Goal: Transaction & Acquisition: Obtain resource

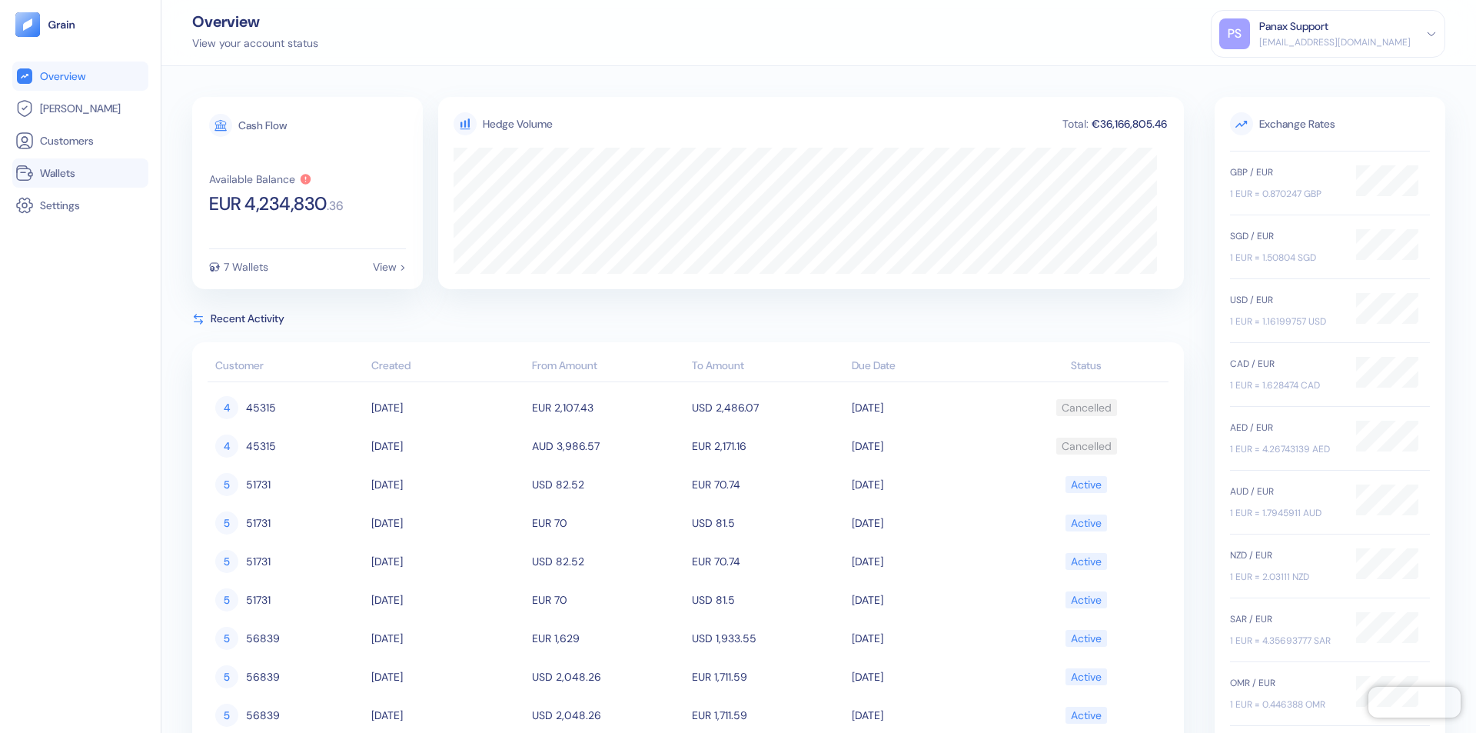
click at [80, 173] on link "Wallets" at bounding box center [80, 173] width 130 height 18
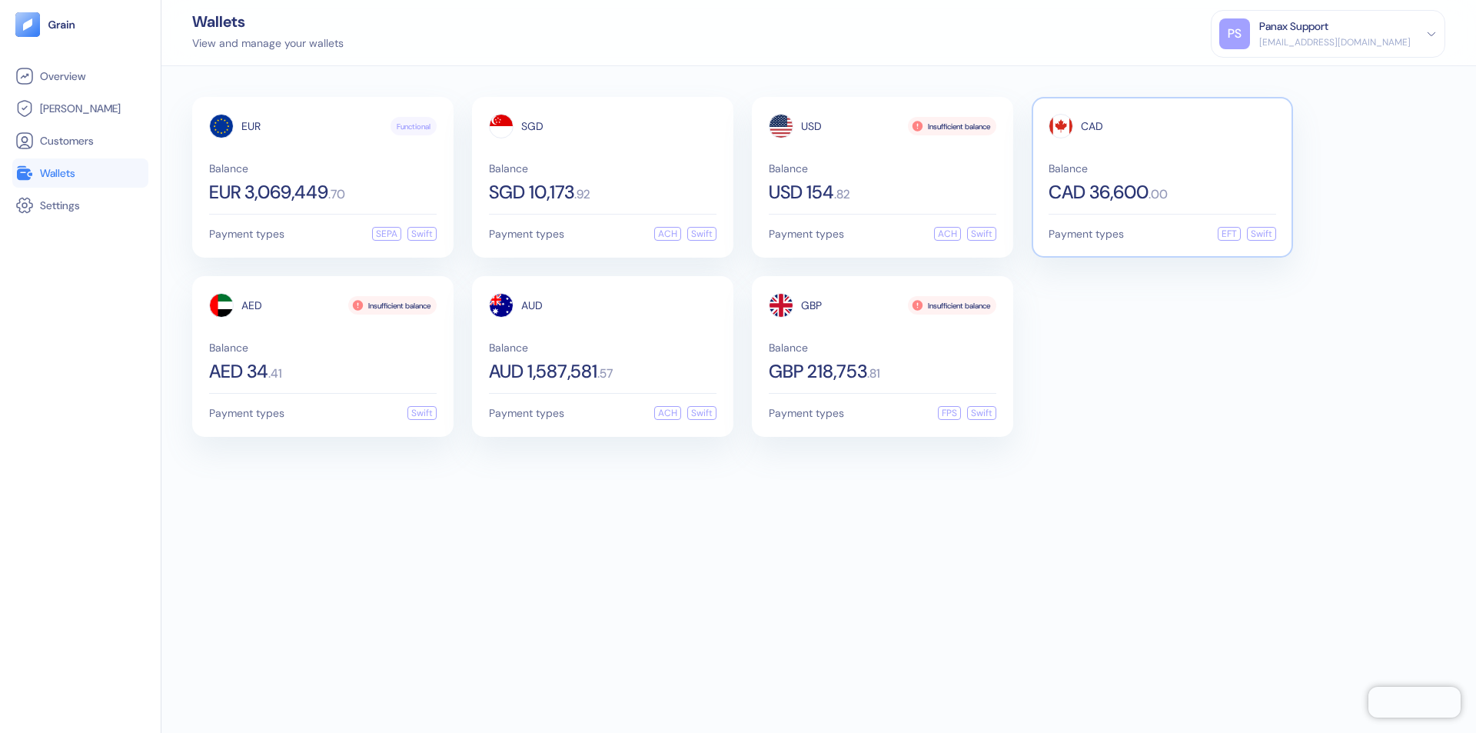
click at [1092, 126] on span "CAD" at bounding box center [1092, 126] width 22 height 11
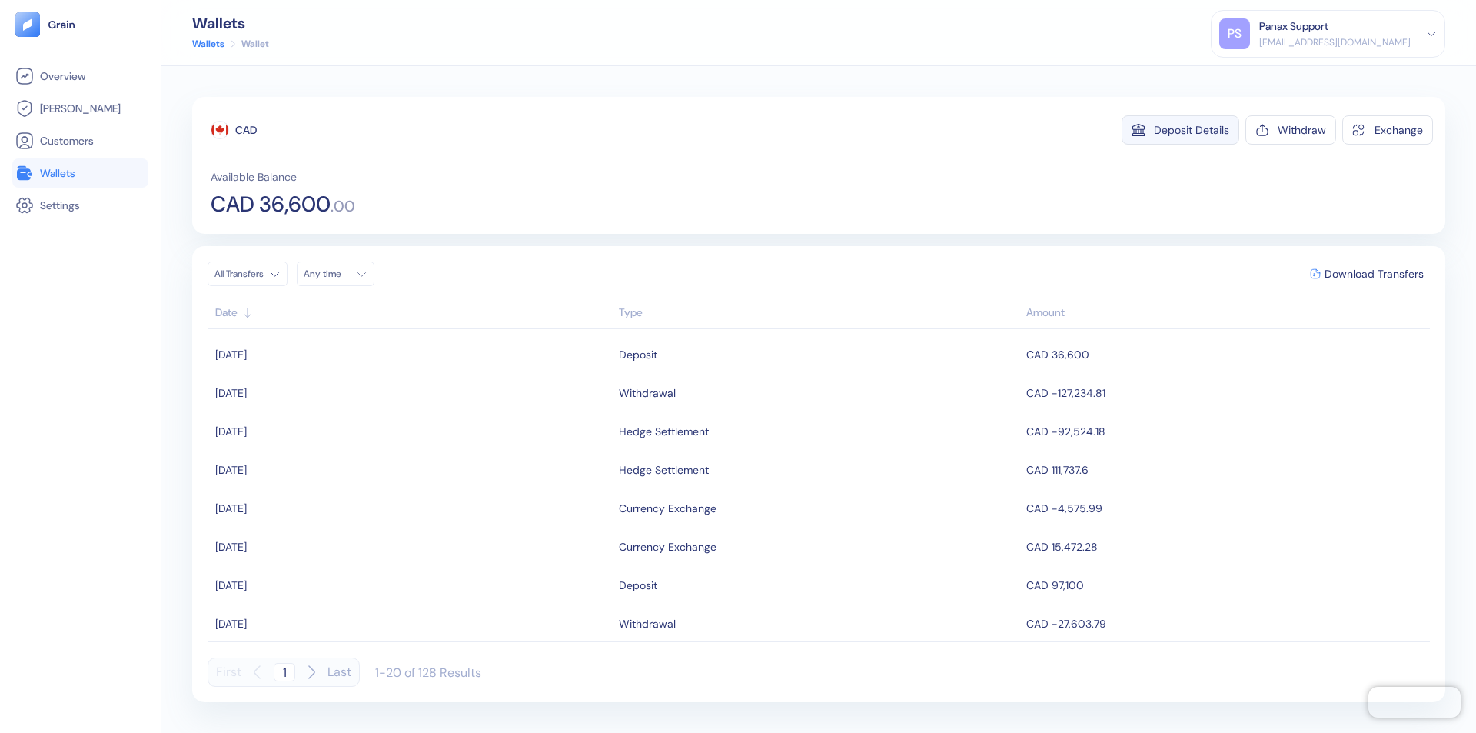
click at [1192, 130] on div "Deposit Details" at bounding box center [1191, 130] width 75 height 11
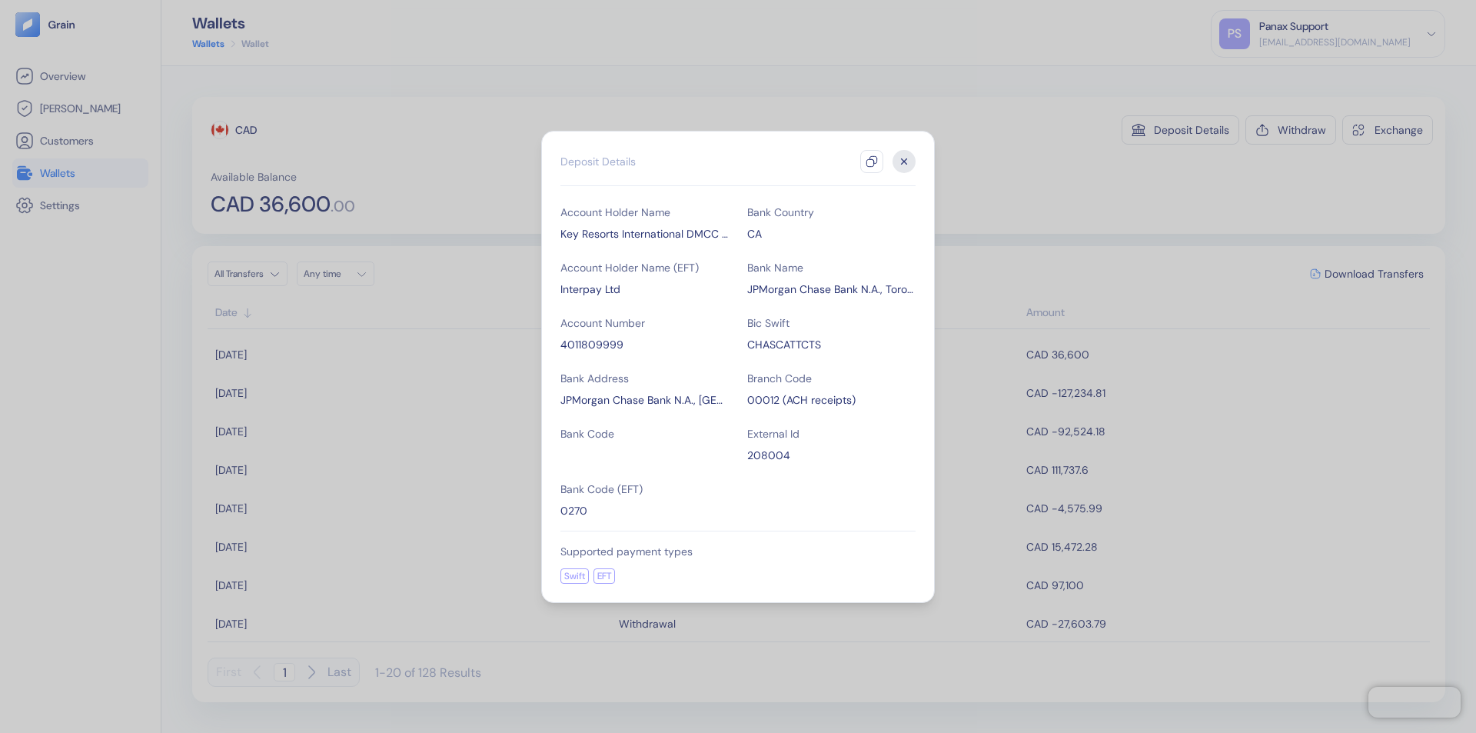
click at [872, 161] on icon "button" at bounding box center [872, 161] width 12 height 12
click at [904, 161] on icon "button" at bounding box center [904, 160] width 5 height 5
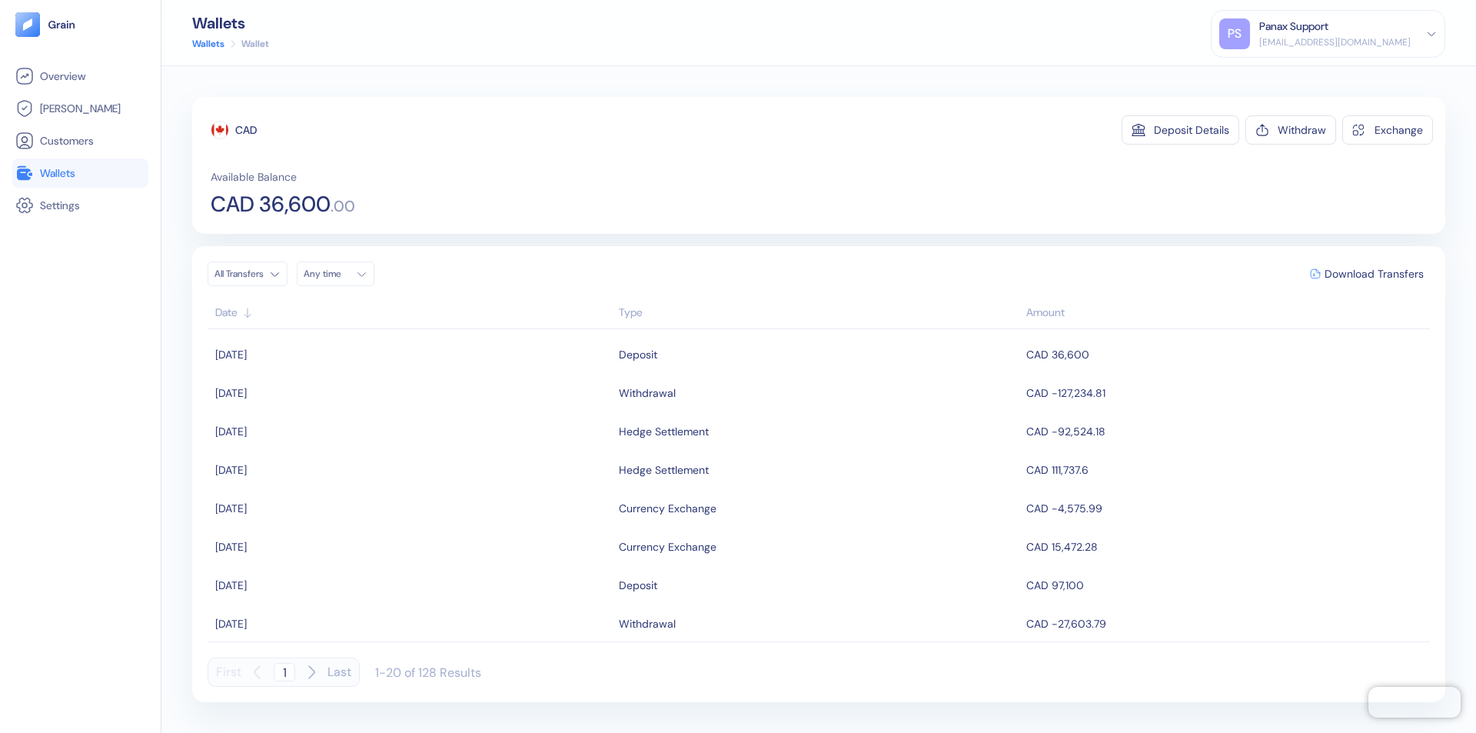
click at [340, 274] on div "Any time" at bounding box center [327, 274] width 46 height 12
click at [431, 374] on button "12" at bounding box center [430, 374] width 18 height 18
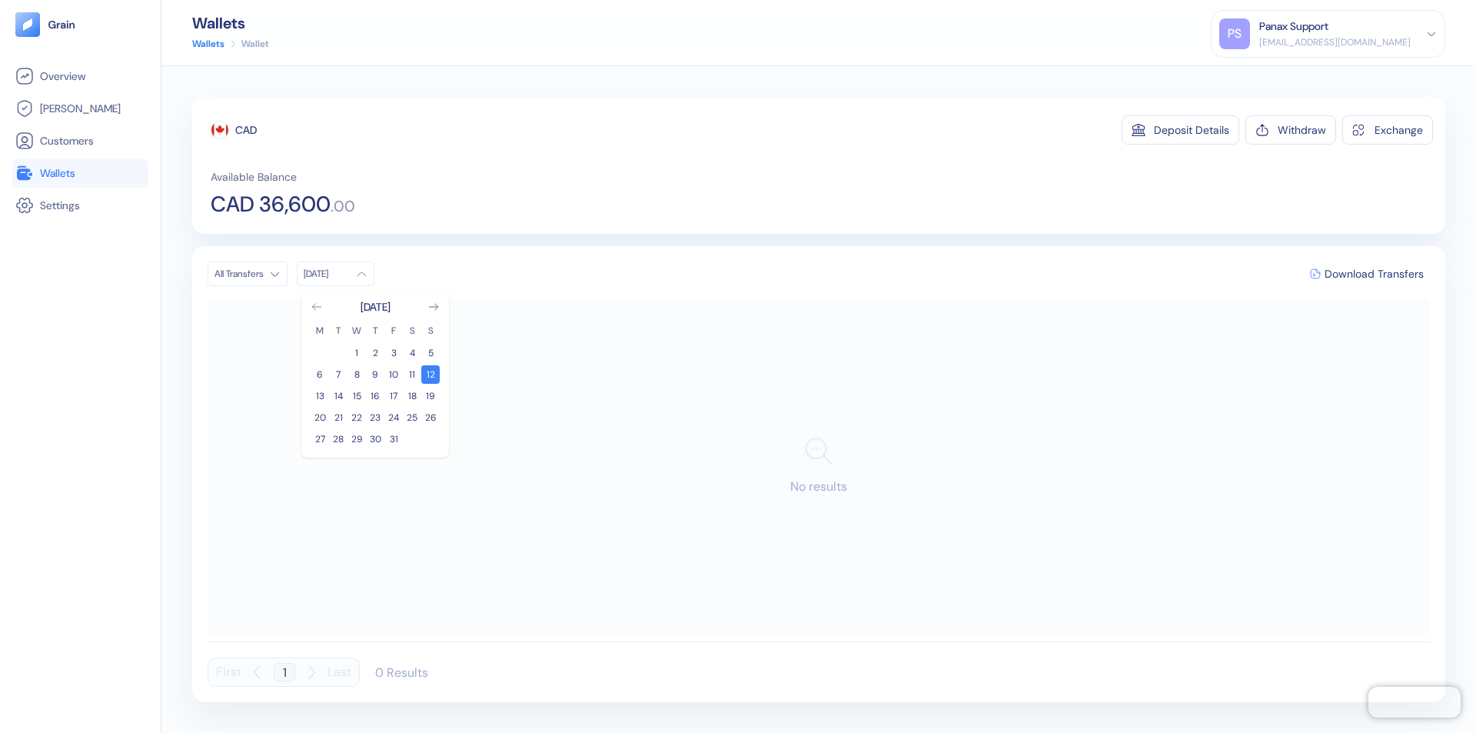
click at [317, 307] on icon "Go to previous month" at bounding box center [316, 307] width 8 height 6
click at [394, 374] on button "12" at bounding box center [393, 374] width 18 height 18
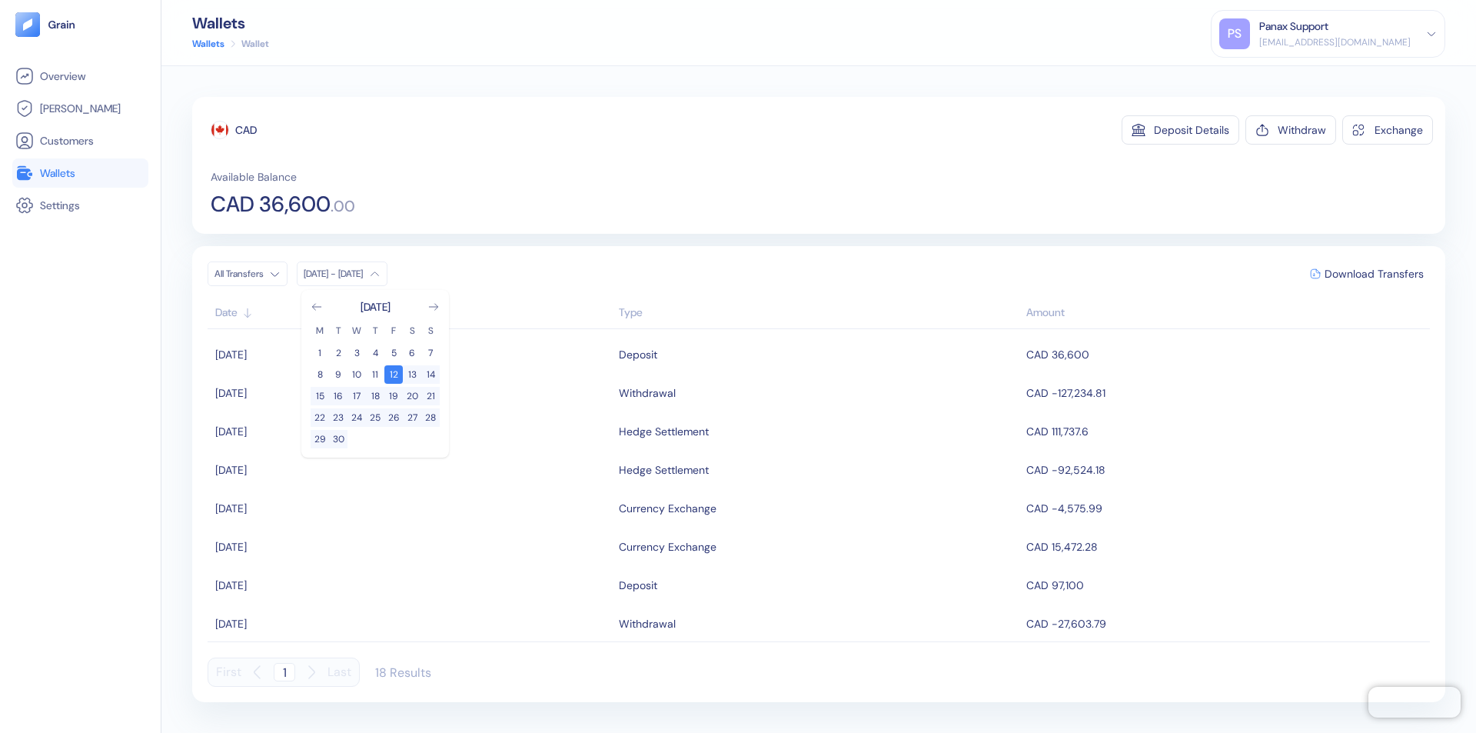
click at [246, 130] on div "CAD" at bounding box center [246, 129] width 22 height 15
click at [1374, 274] on span "Download Transfers" at bounding box center [1374, 273] width 99 height 11
click at [80, 173] on link "Wallets" at bounding box center [80, 173] width 130 height 18
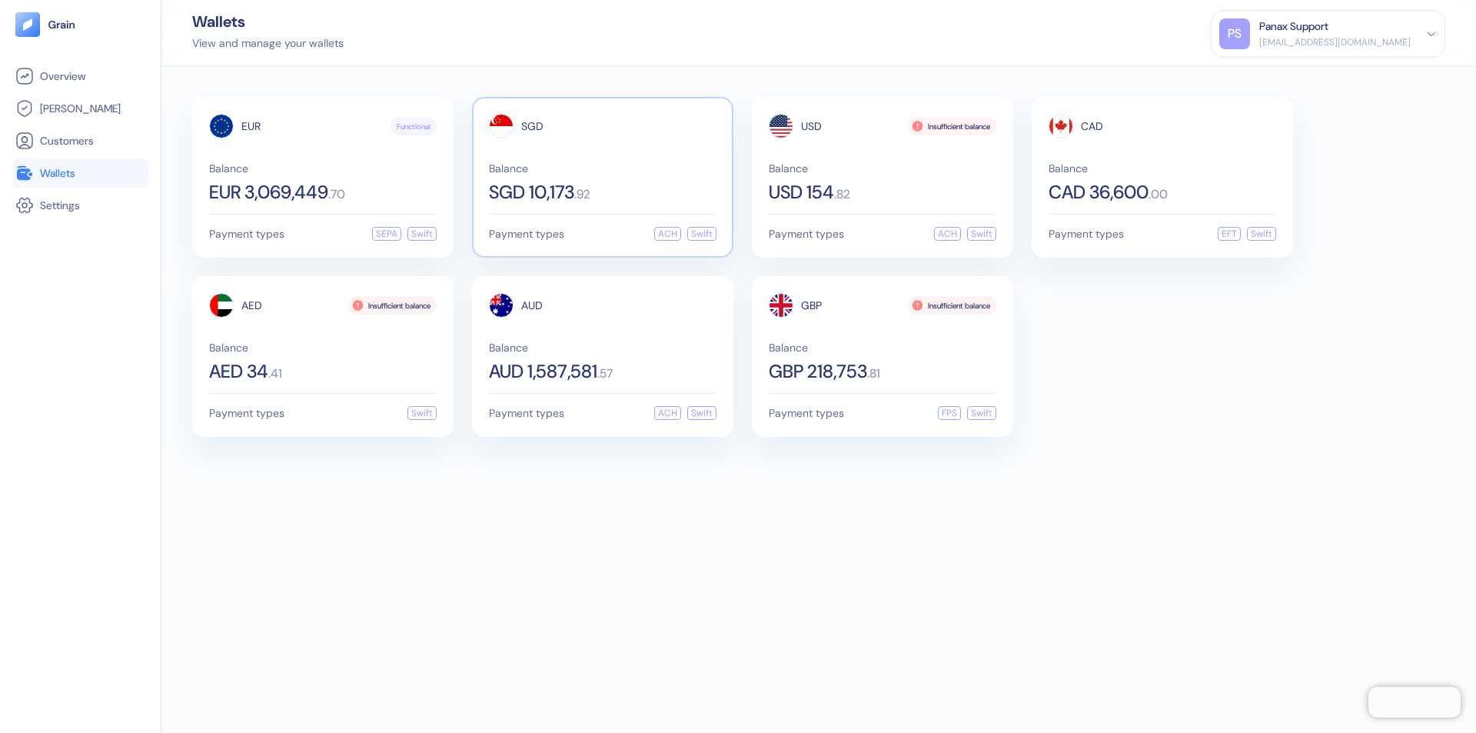
click at [532, 126] on span "SGD" at bounding box center [532, 126] width 22 height 11
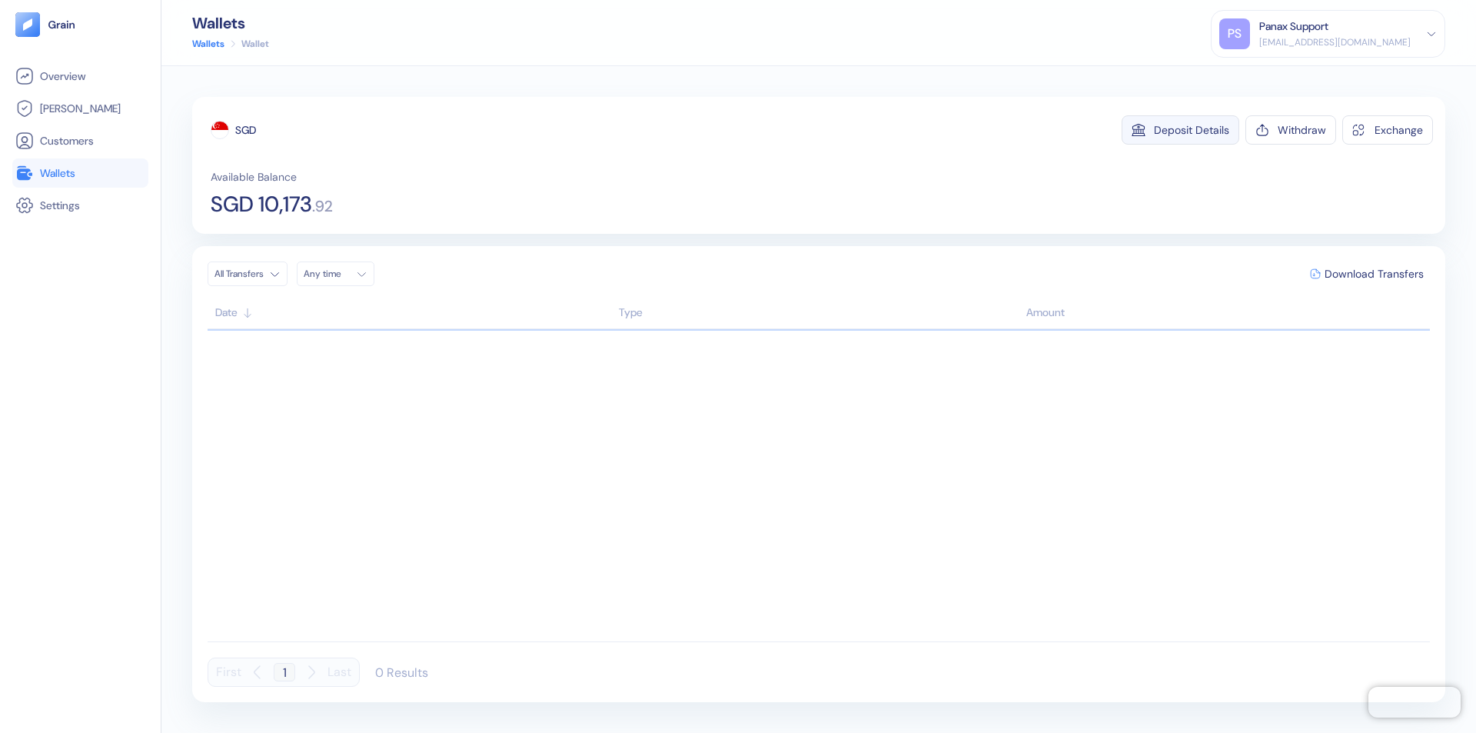
click at [1192, 130] on div "Deposit Details" at bounding box center [1191, 130] width 75 height 11
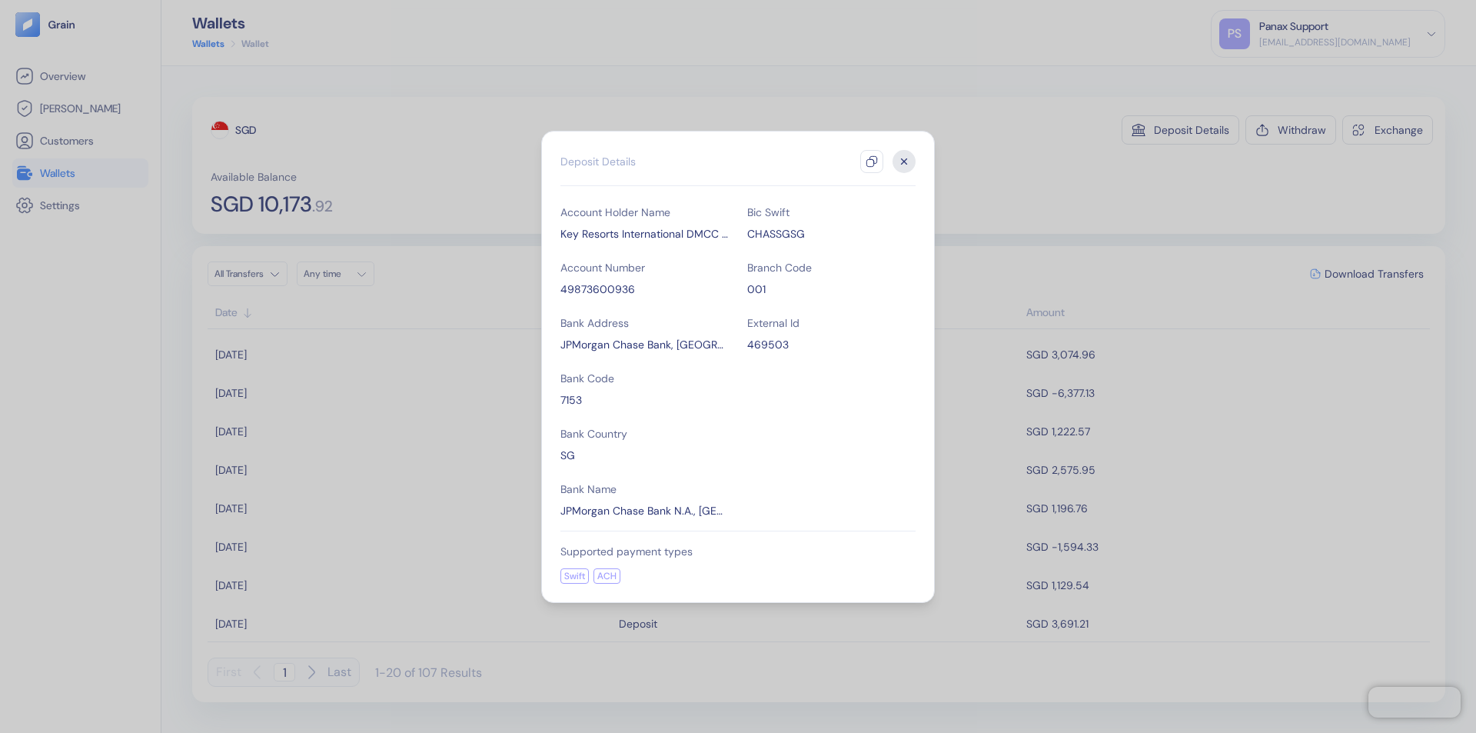
click at [872, 161] on icon "button" at bounding box center [872, 161] width 12 height 12
click at [904, 161] on icon "button" at bounding box center [904, 160] width 5 height 5
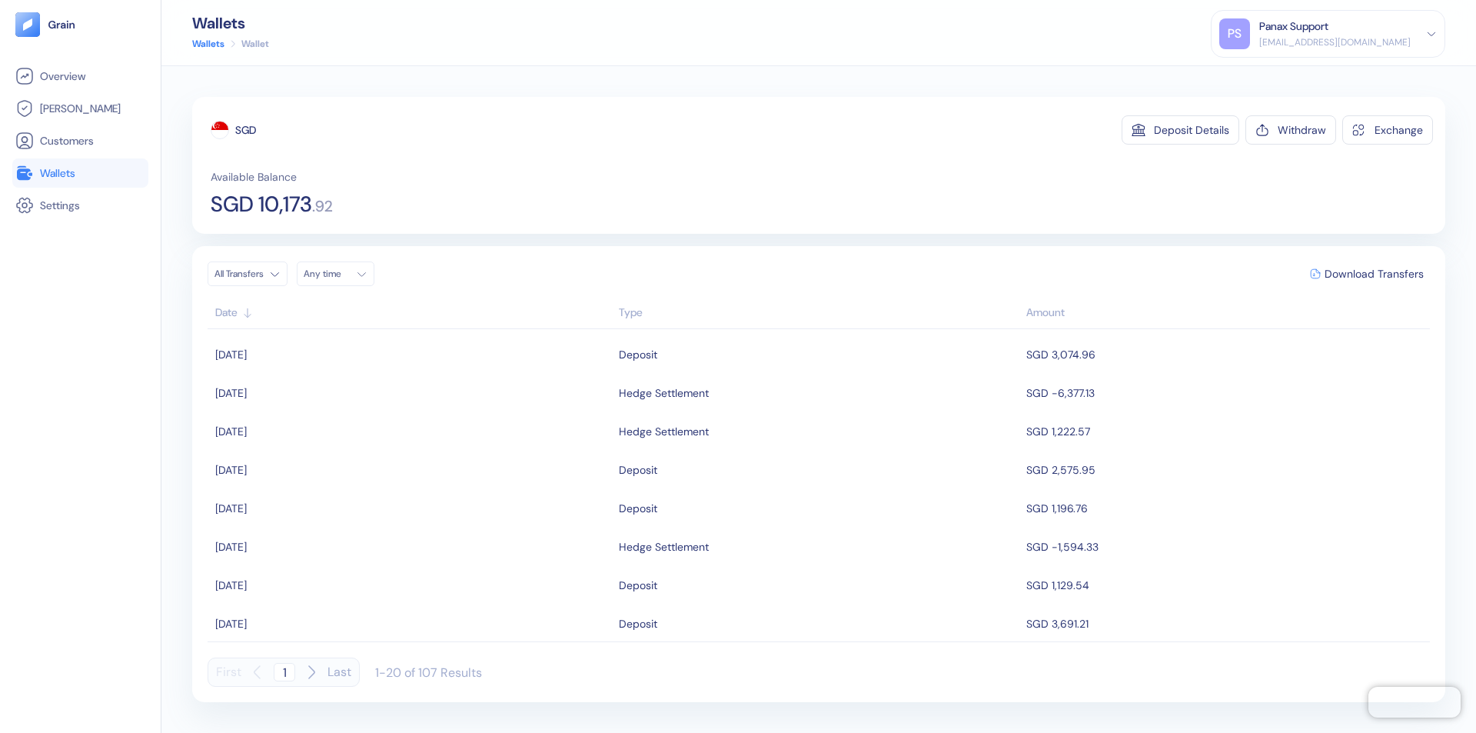
click at [340, 274] on div "Any time" at bounding box center [327, 274] width 46 height 12
click at [431, 374] on button "12" at bounding box center [430, 374] width 18 height 18
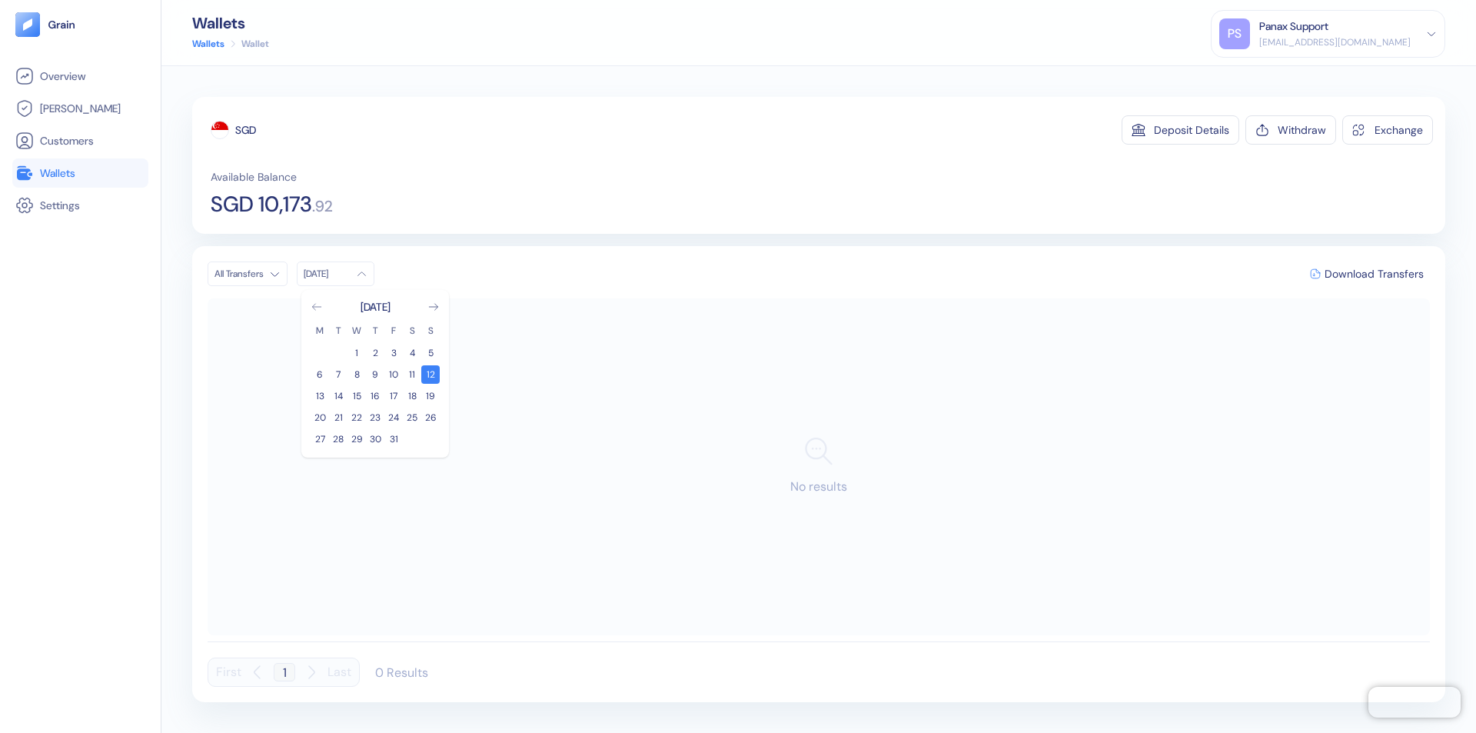
click at [317, 307] on icon "Go to previous month" at bounding box center [316, 307] width 8 height 6
click at [394, 374] on button "12" at bounding box center [393, 374] width 18 height 18
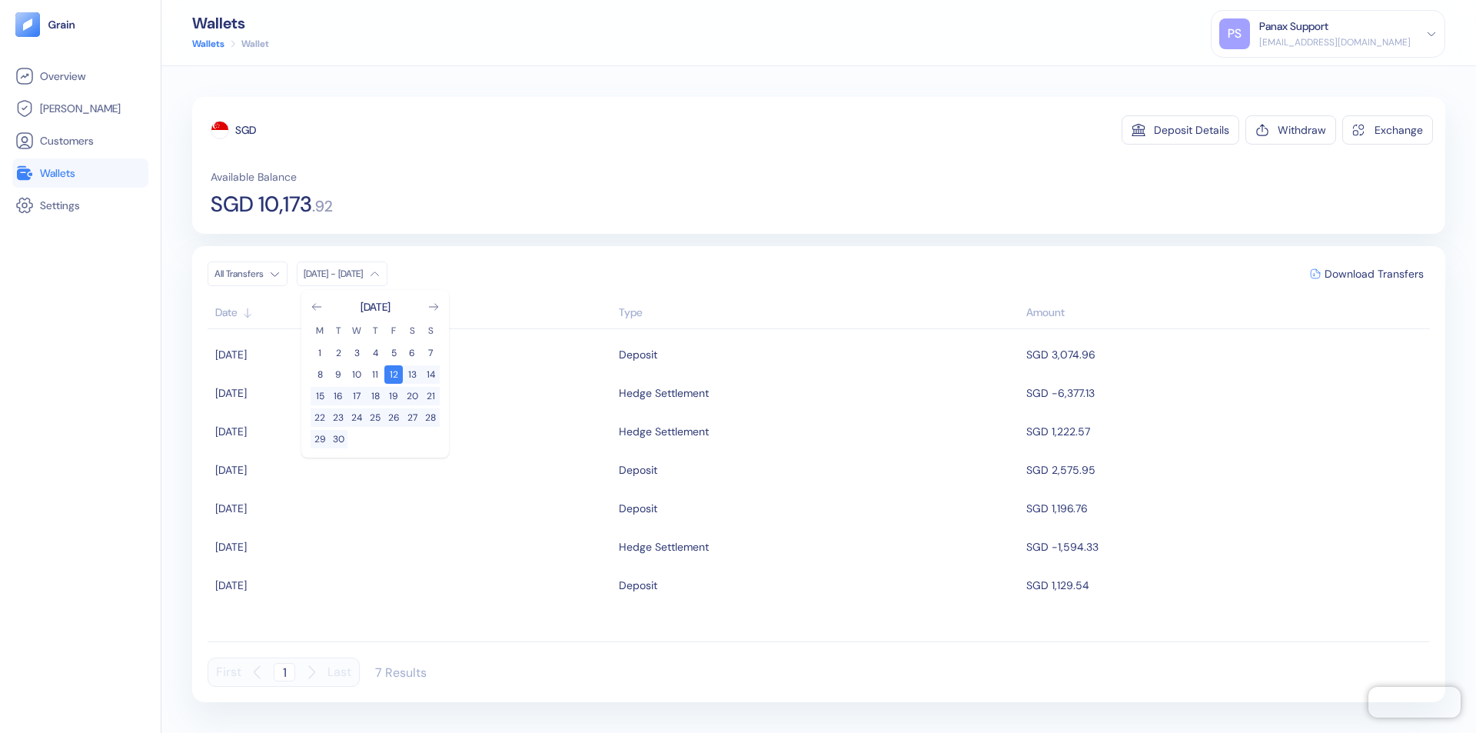
click at [246, 130] on div "SGD" at bounding box center [245, 129] width 21 height 15
click at [1374, 274] on span "Download Transfers" at bounding box center [1374, 273] width 99 height 11
click at [80, 173] on link "Wallets" at bounding box center [80, 173] width 130 height 18
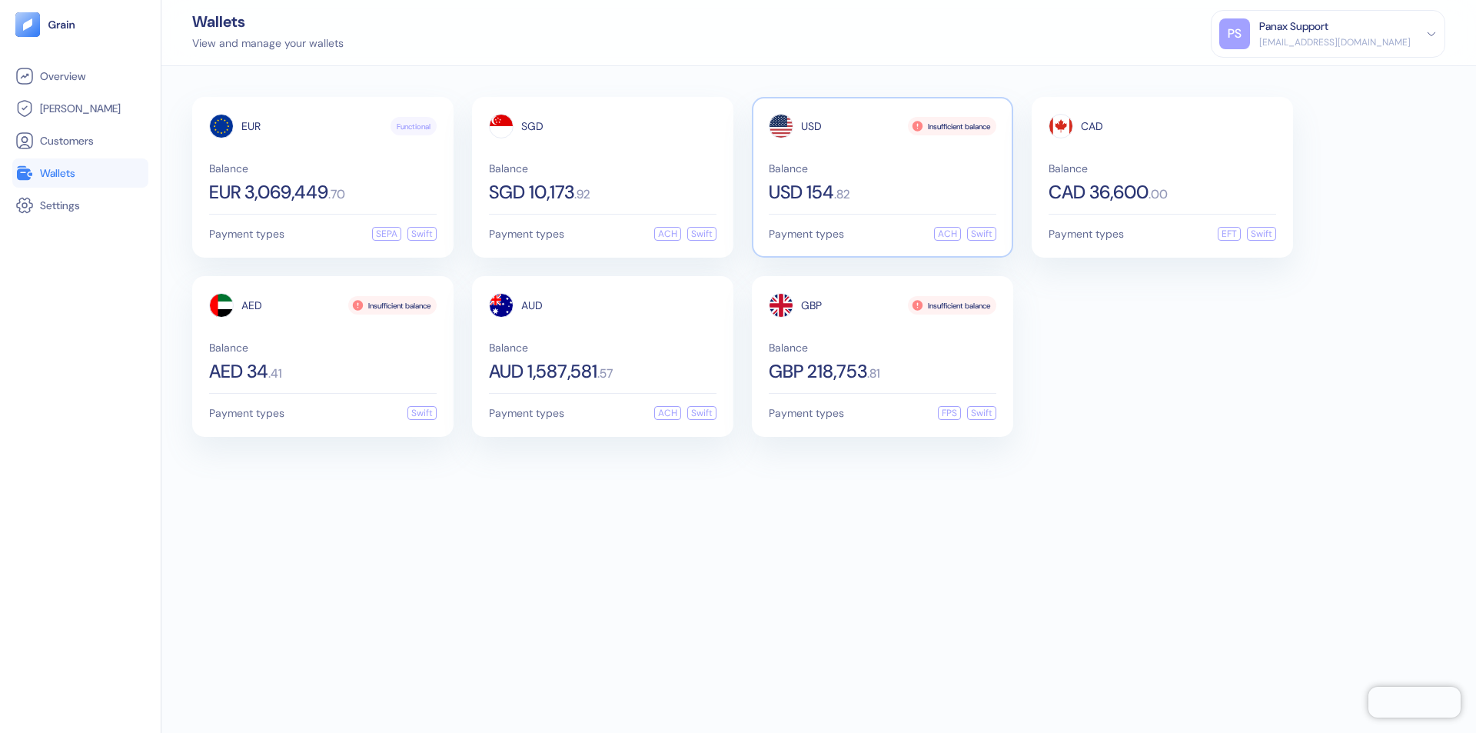
click at [811, 126] on span "USD" at bounding box center [811, 126] width 21 height 11
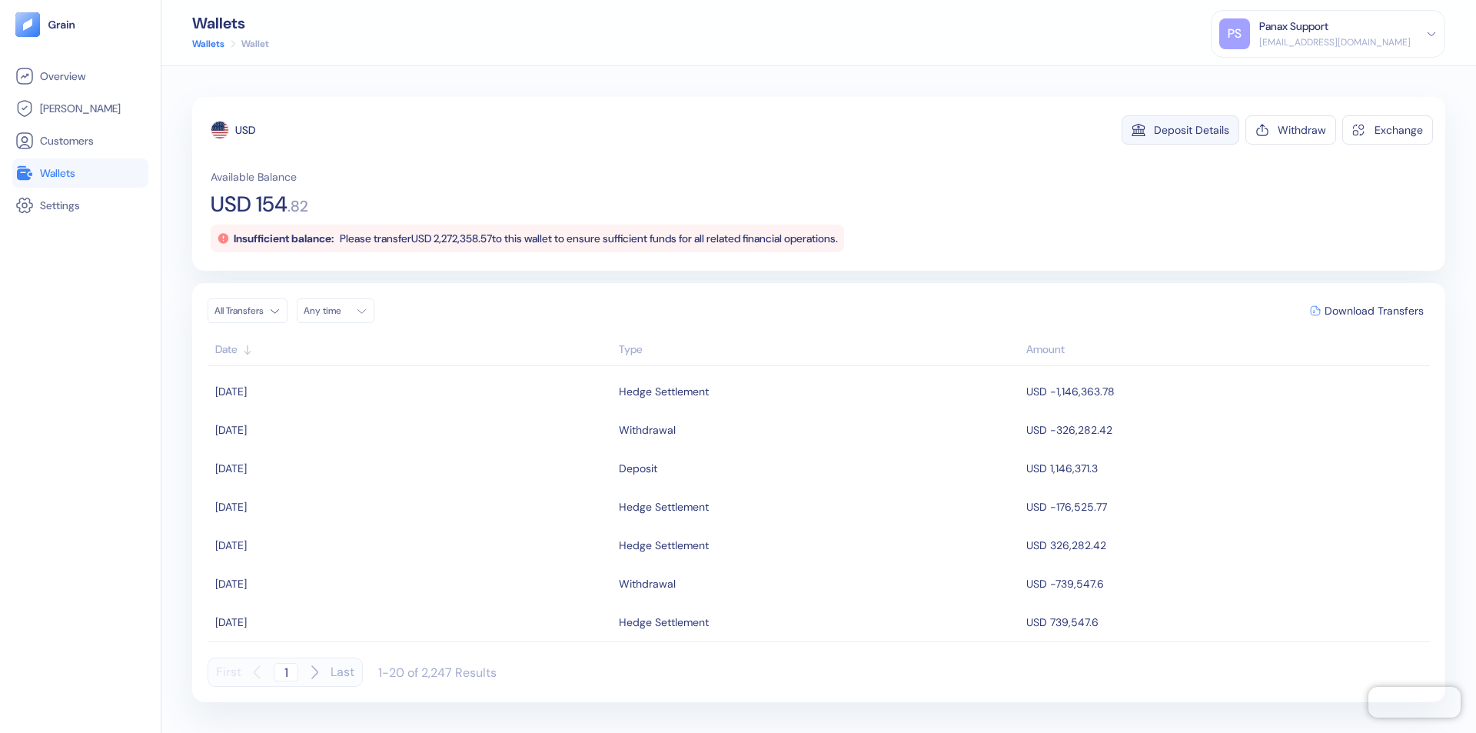
click at [1192, 130] on div "Deposit Details" at bounding box center [1191, 130] width 75 height 11
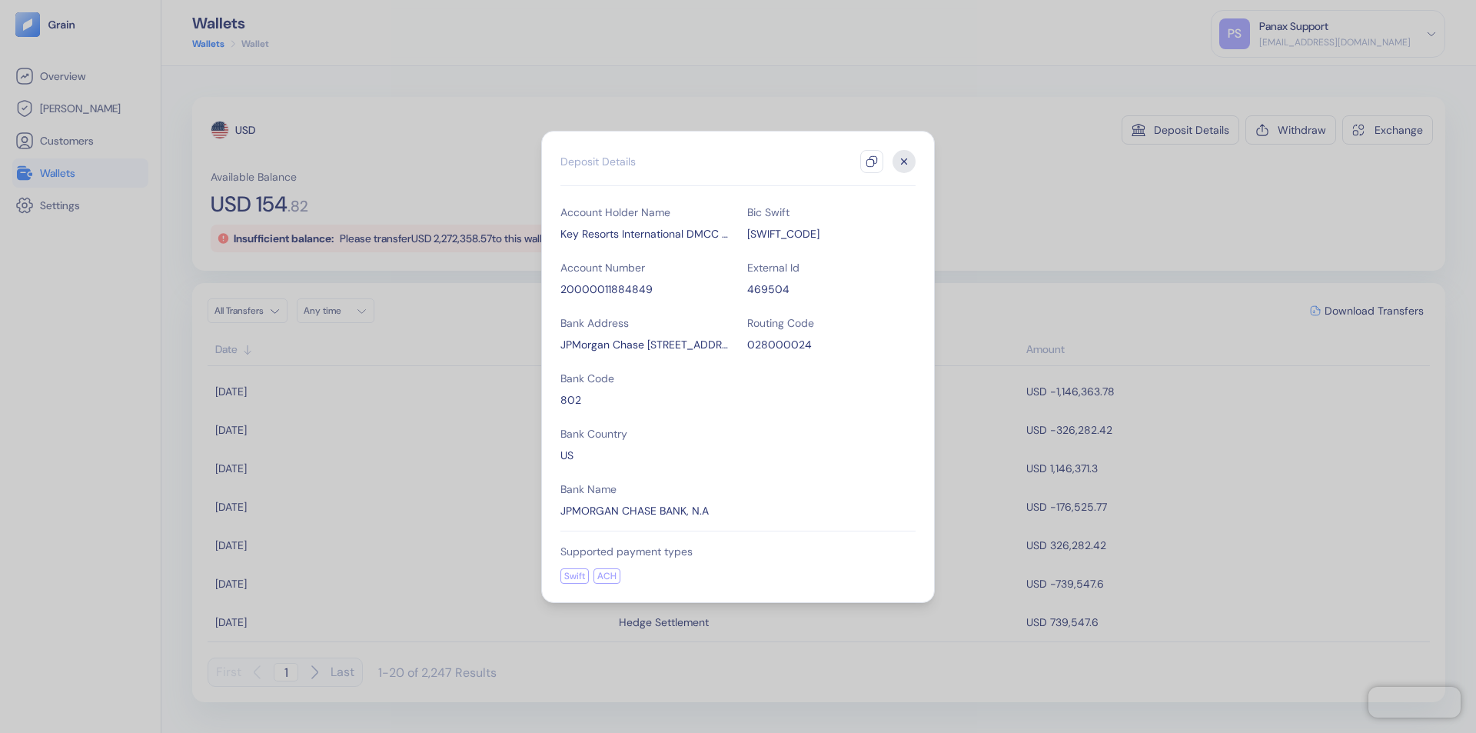
click at [872, 161] on icon "button" at bounding box center [872, 161] width 12 height 12
click at [904, 161] on icon "button" at bounding box center [904, 160] width 5 height 5
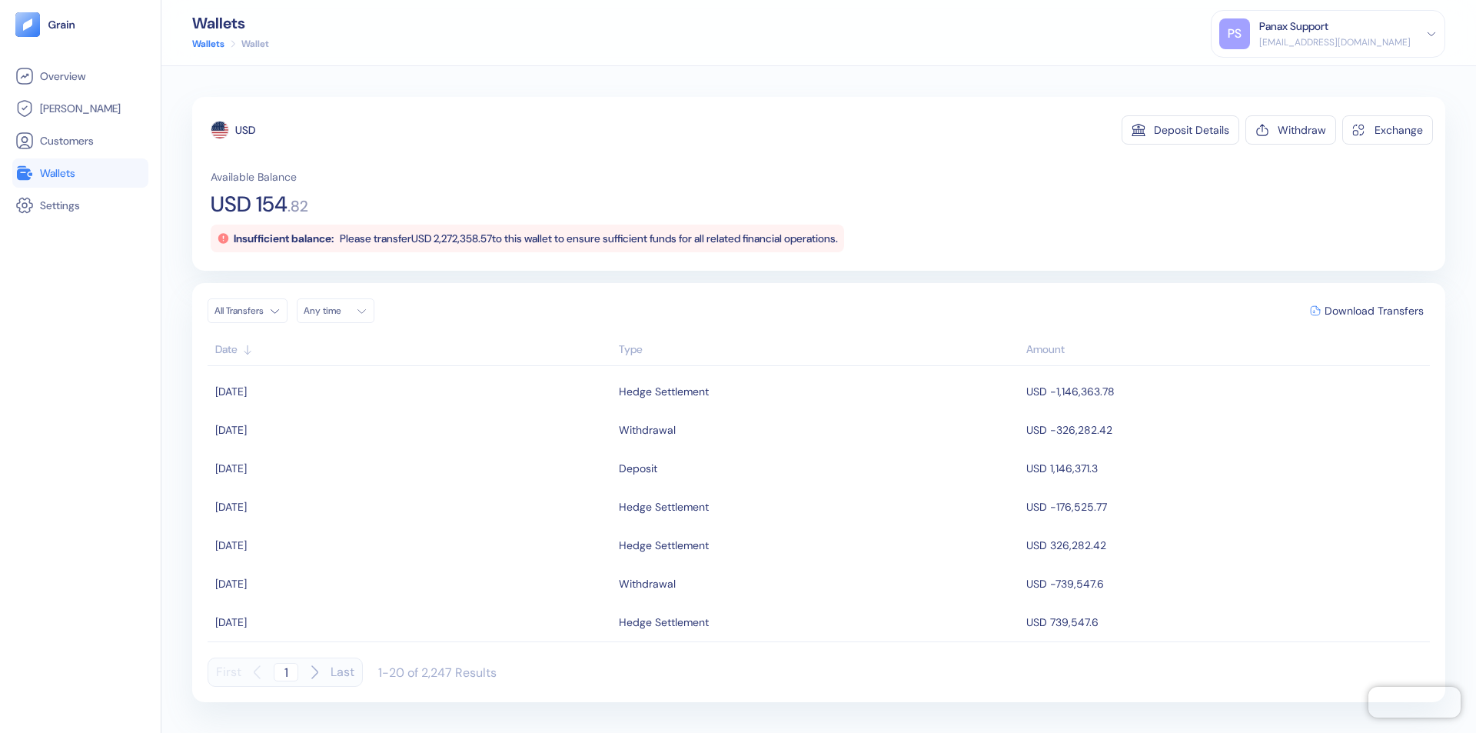
click at [340, 311] on div "Any time" at bounding box center [327, 310] width 46 height 12
click at [431, 411] on button "12" at bounding box center [430, 411] width 18 height 18
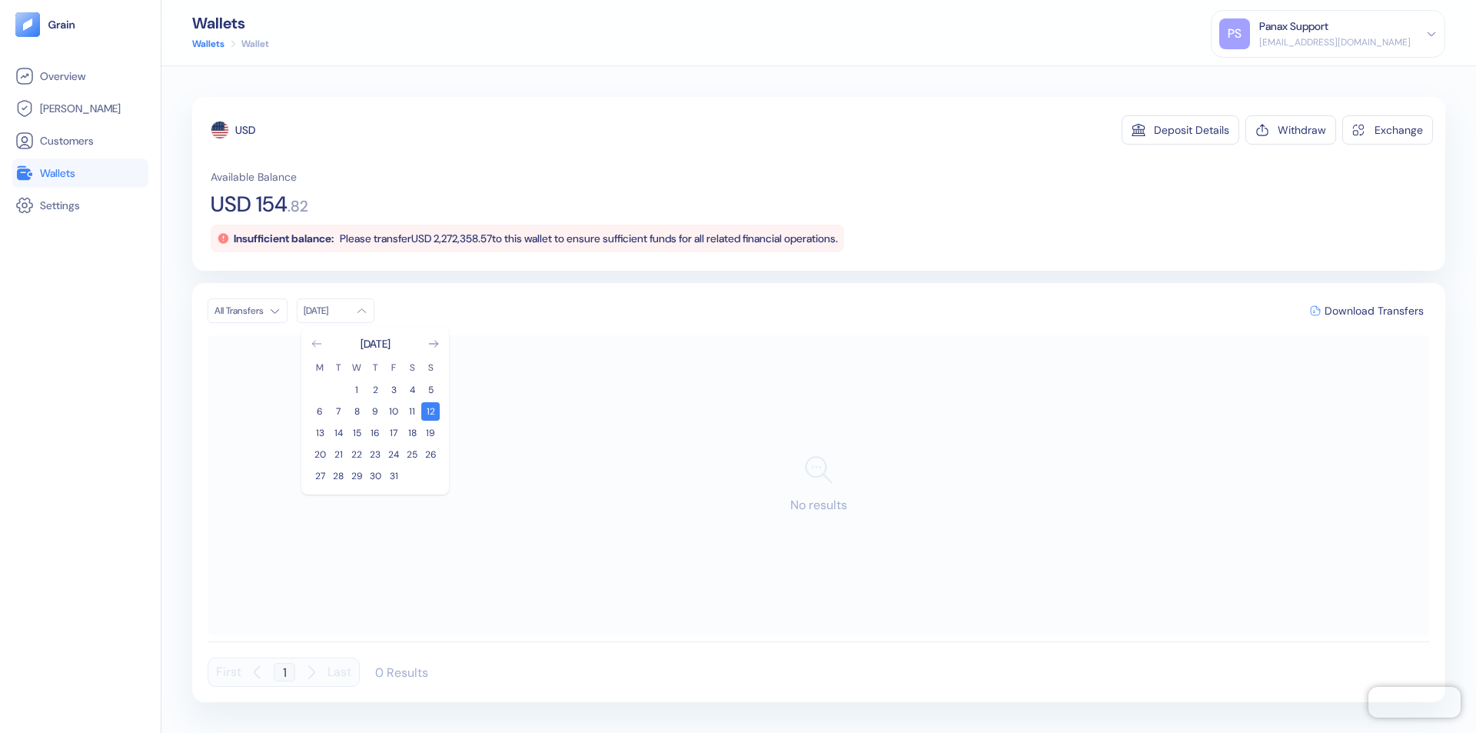
click at [317, 344] on icon "Go to previous month" at bounding box center [316, 344] width 8 height 6
click at [394, 411] on button "12" at bounding box center [393, 411] width 18 height 18
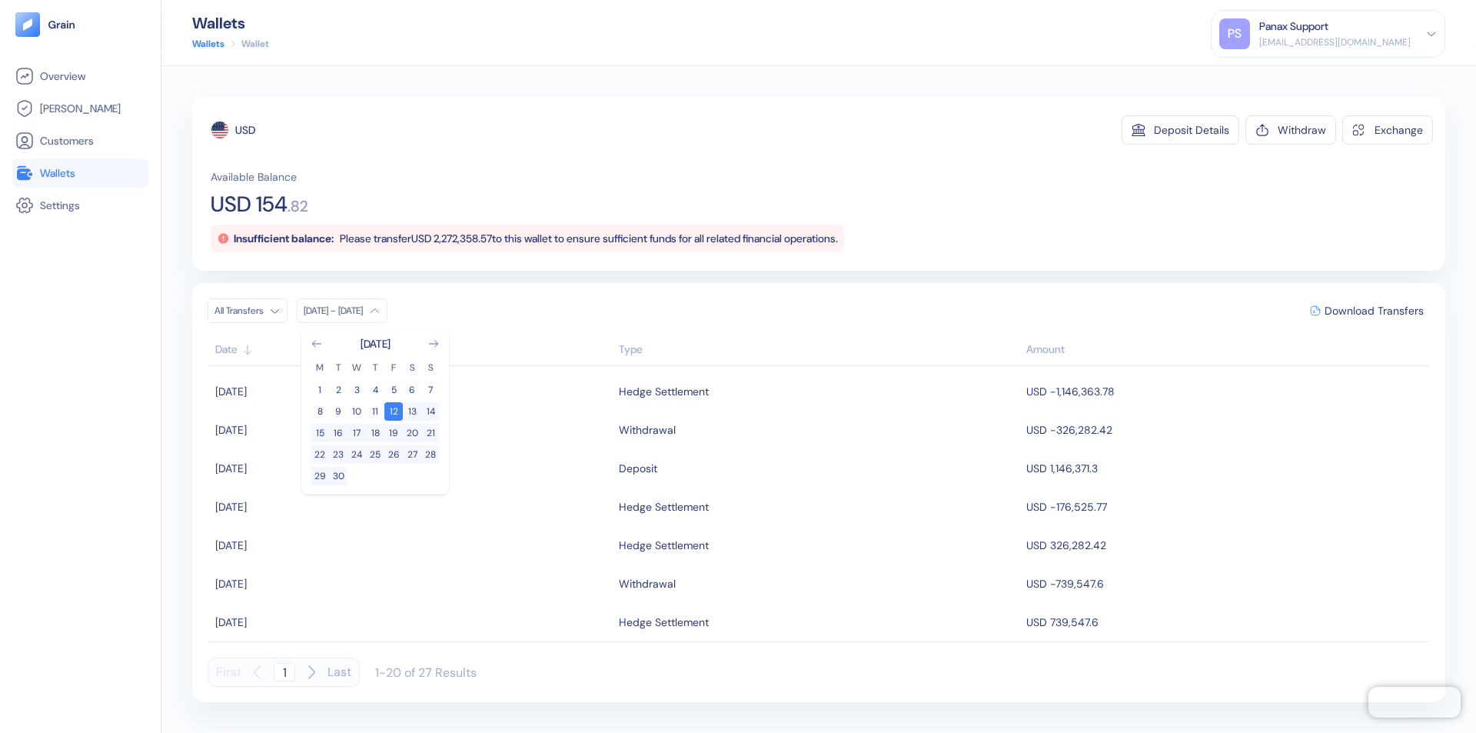
click at [245, 130] on div "USD" at bounding box center [245, 129] width 20 height 15
click at [1374, 311] on span "Download Transfers" at bounding box center [1374, 310] width 99 height 11
click at [80, 173] on link "Wallets" at bounding box center [80, 173] width 130 height 18
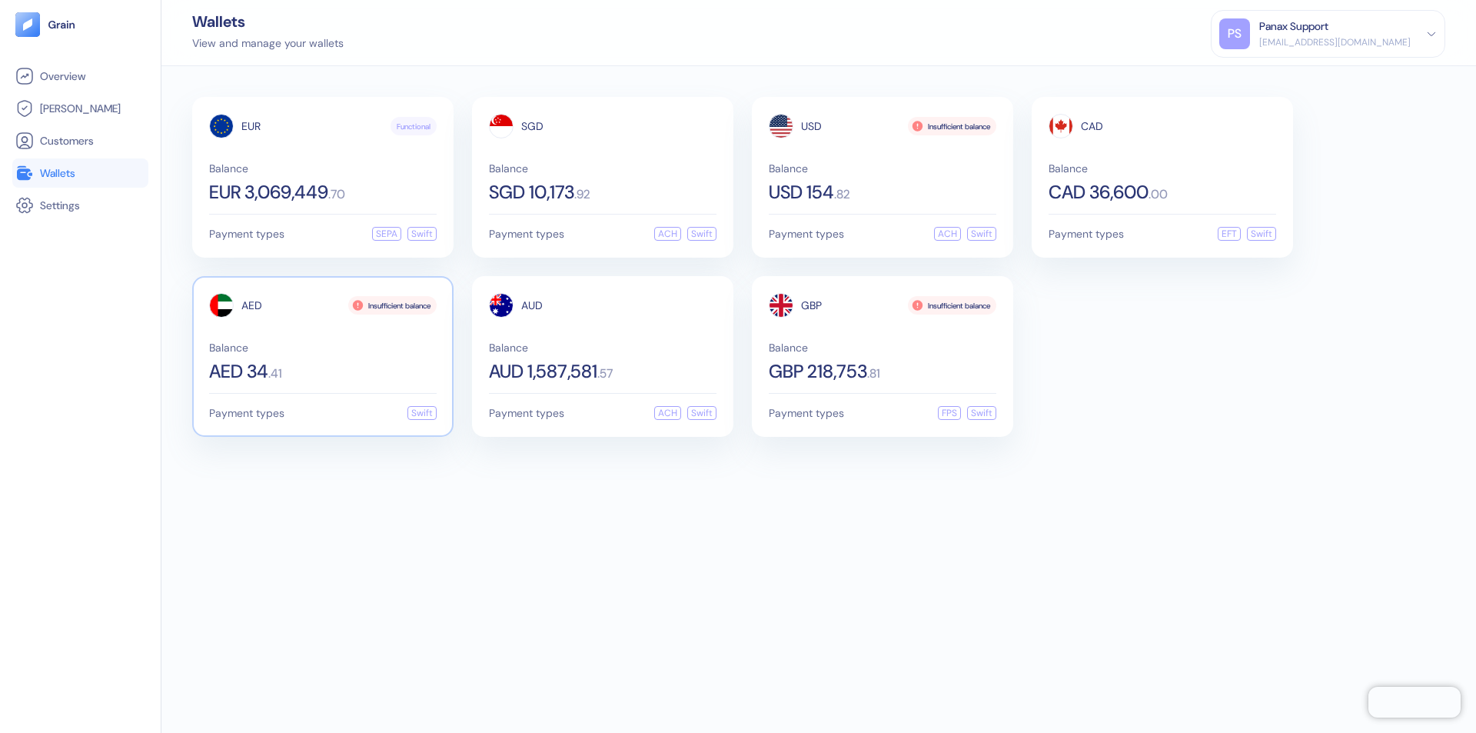
click at [251, 305] on span "AED" at bounding box center [251, 305] width 21 height 11
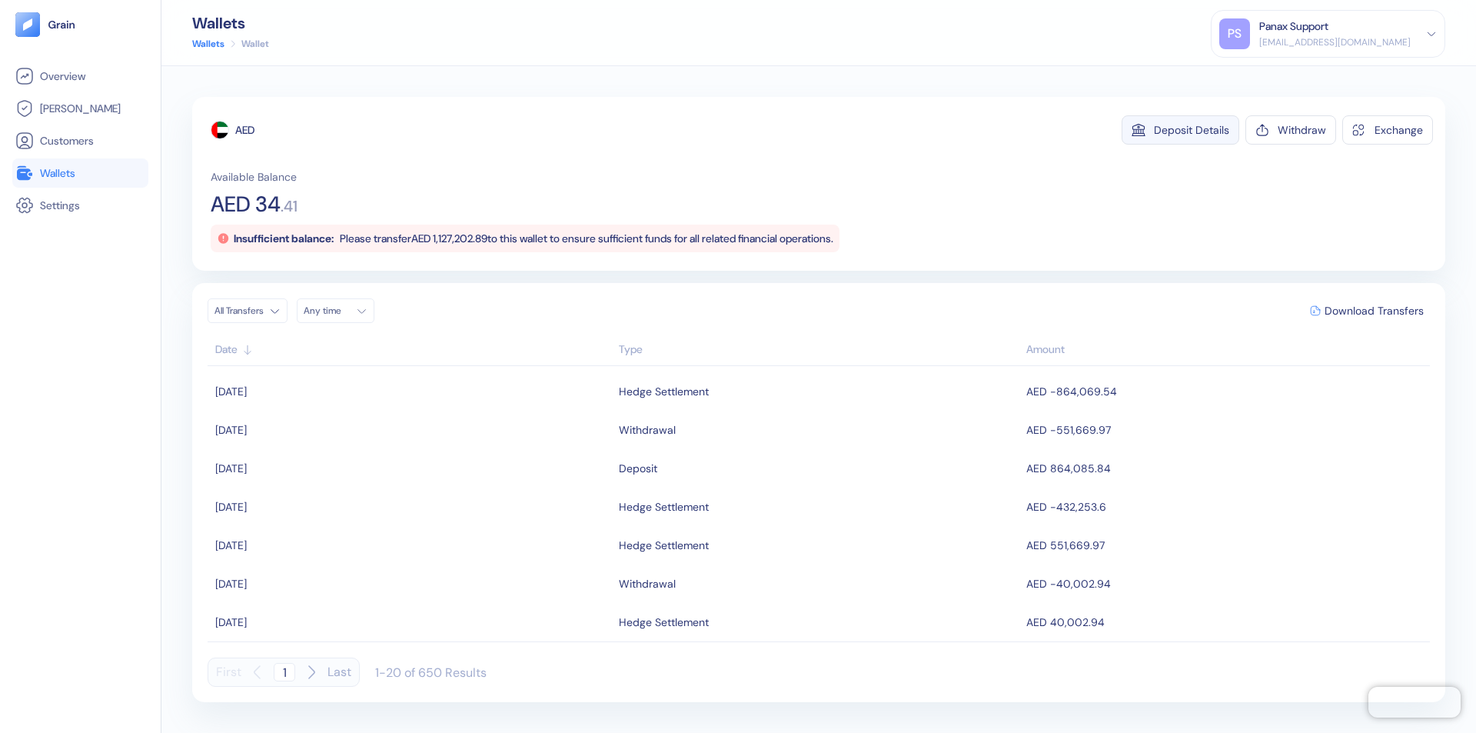
click at [1192, 130] on div "Deposit Details" at bounding box center [1191, 130] width 75 height 11
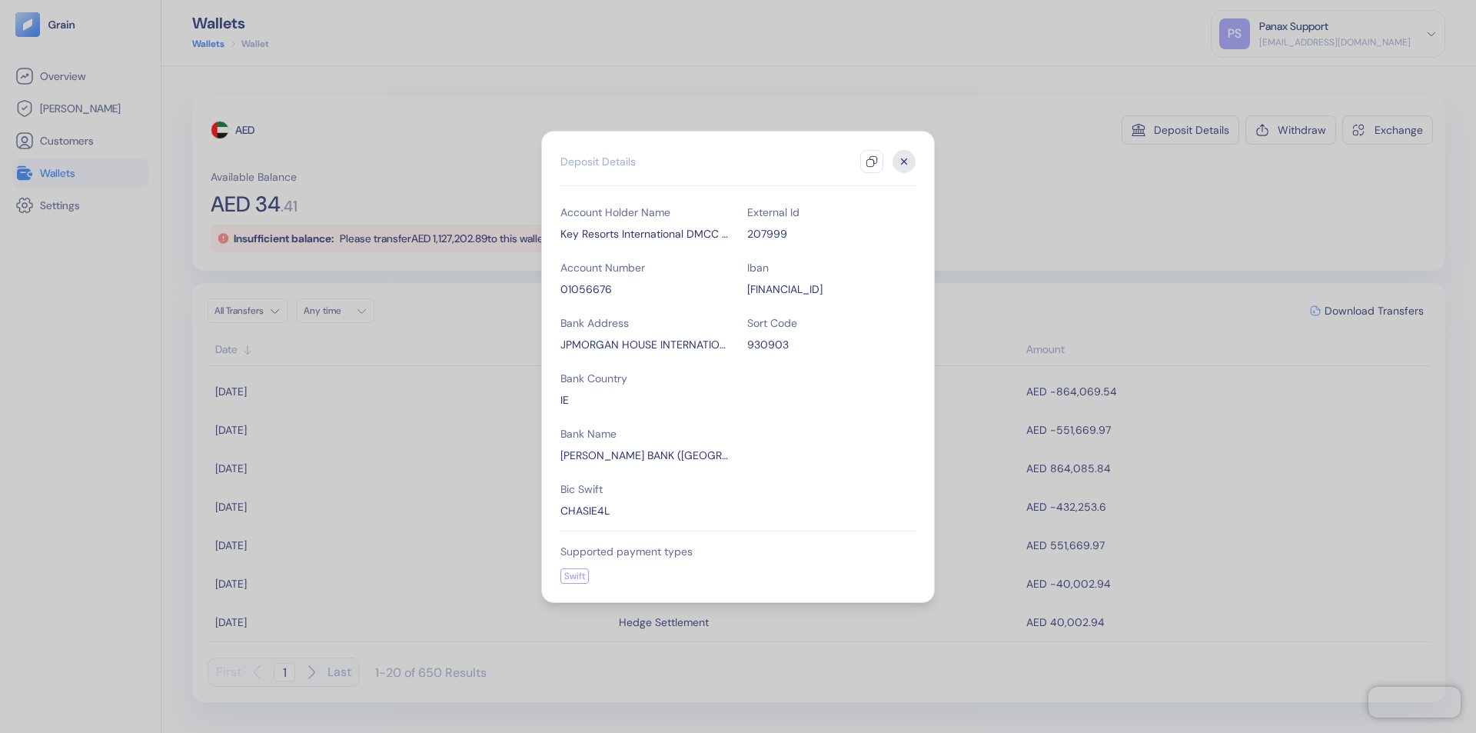
click at [872, 161] on icon "button" at bounding box center [872, 161] width 12 height 12
click at [904, 161] on icon "button" at bounding box center [904, 160] width 5 height 5
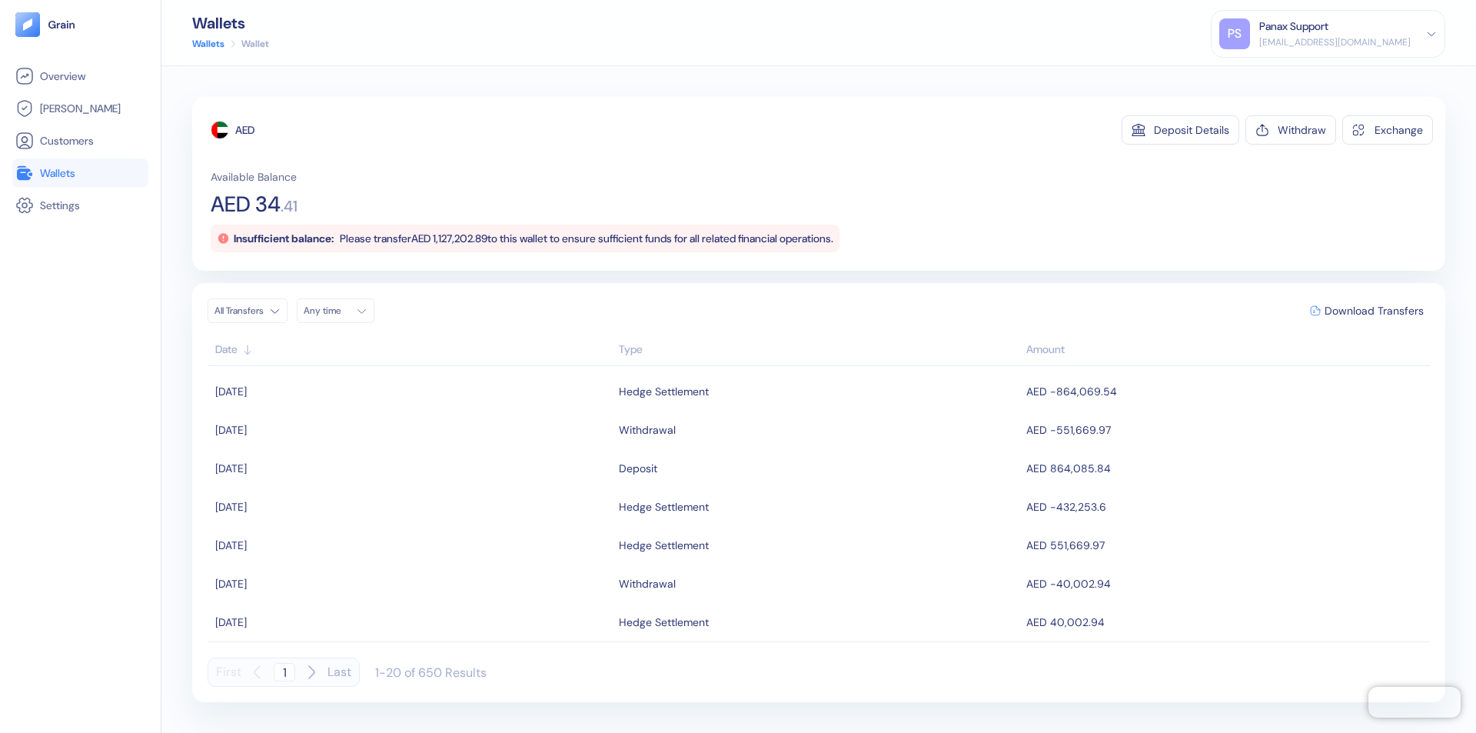
click at [340, 311] on div "Any time" at bounding box center [327, 310] width 46 height 12
click at [431, 411] on button "12" at bounding box center [430, 411] width 18 height 18
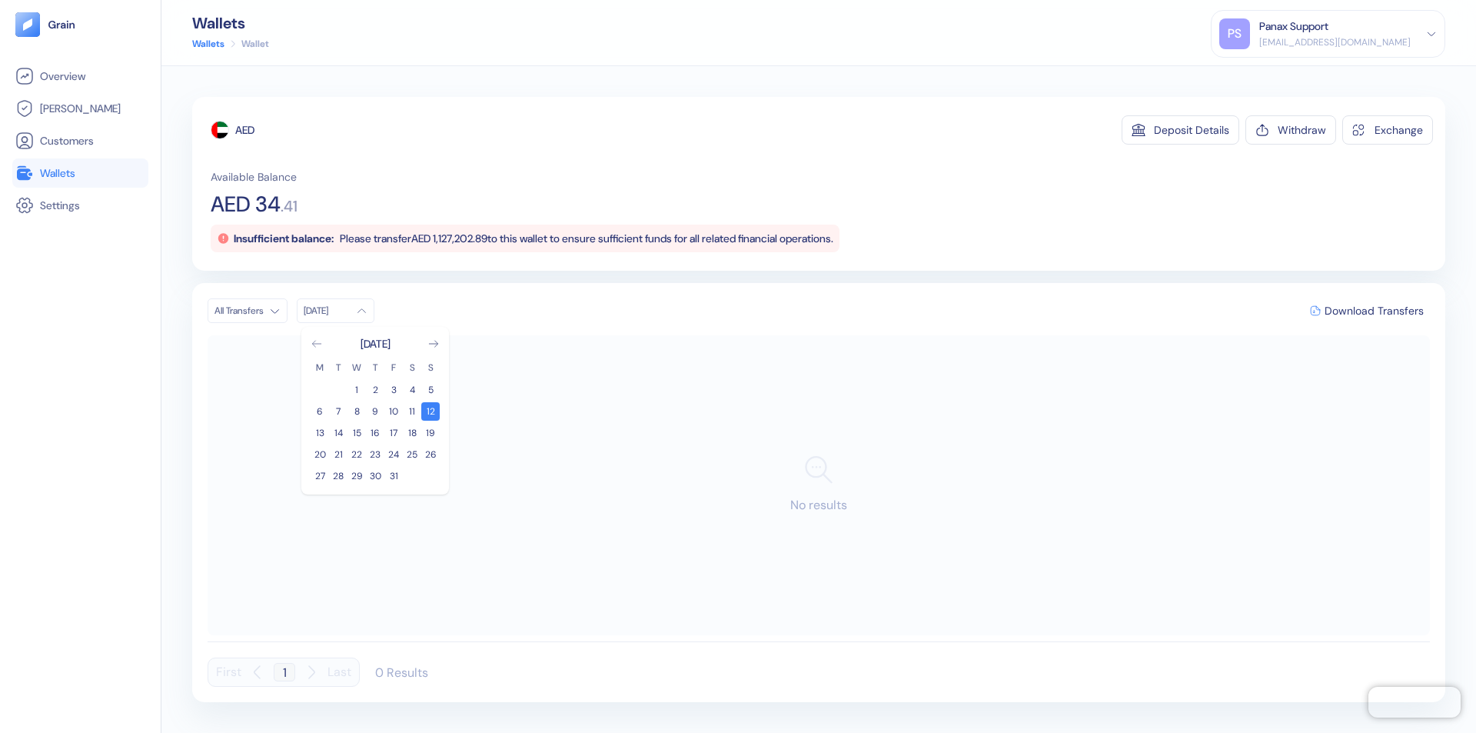
click at [317, 344] on icon "Go to previous month" at bounding box center [316, 344] width 8 height 6
click at [394, 411] on button "12" at bounding box center [393, 411] width 18 height 18
click at [245, 130] on div "AED" at bounding box center [244, 129] width 19 height 15
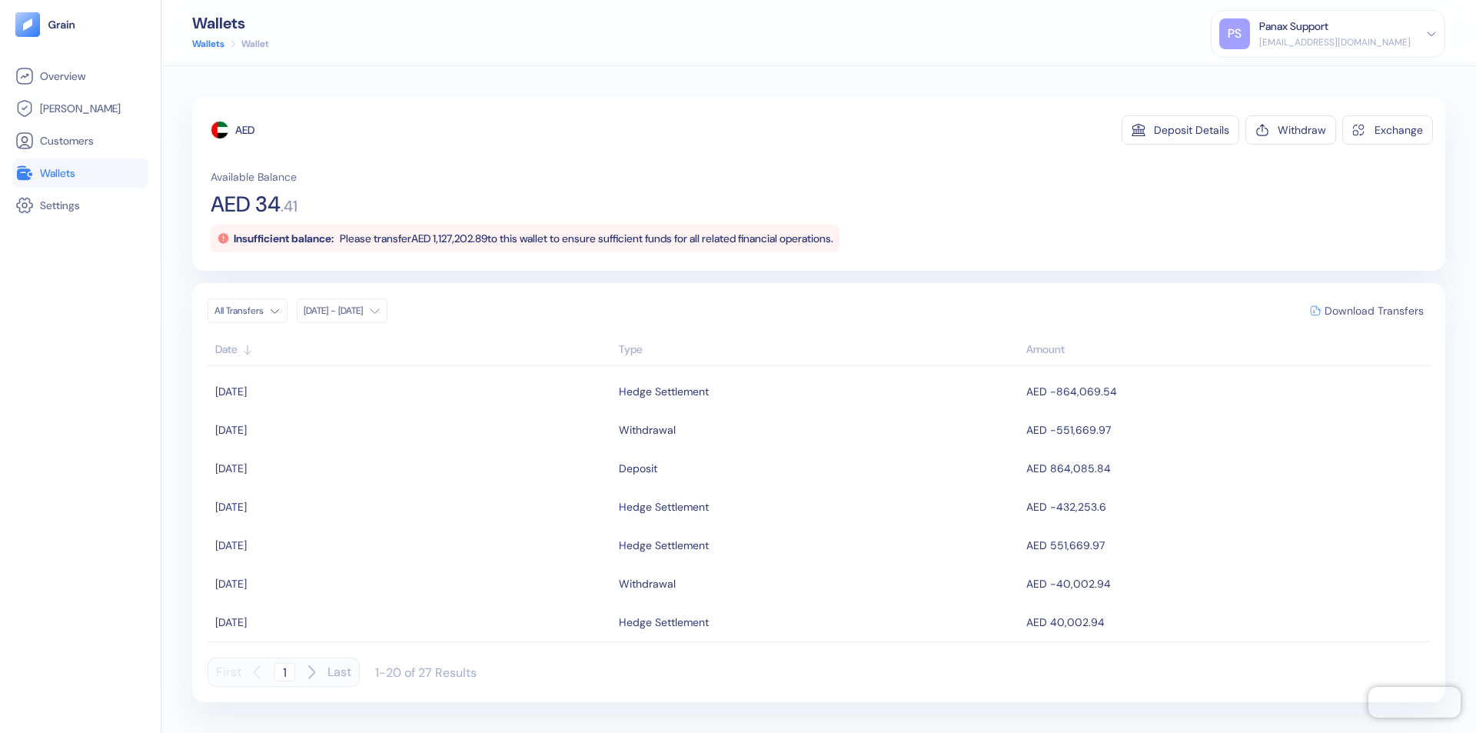
click at [1374, 311] on span "Download Transfers" at bounding box center [1374, 310] width 99 height 11
click at [80, 173] on link "Wallets" at bounding box center [80, 173] width 130 height 18
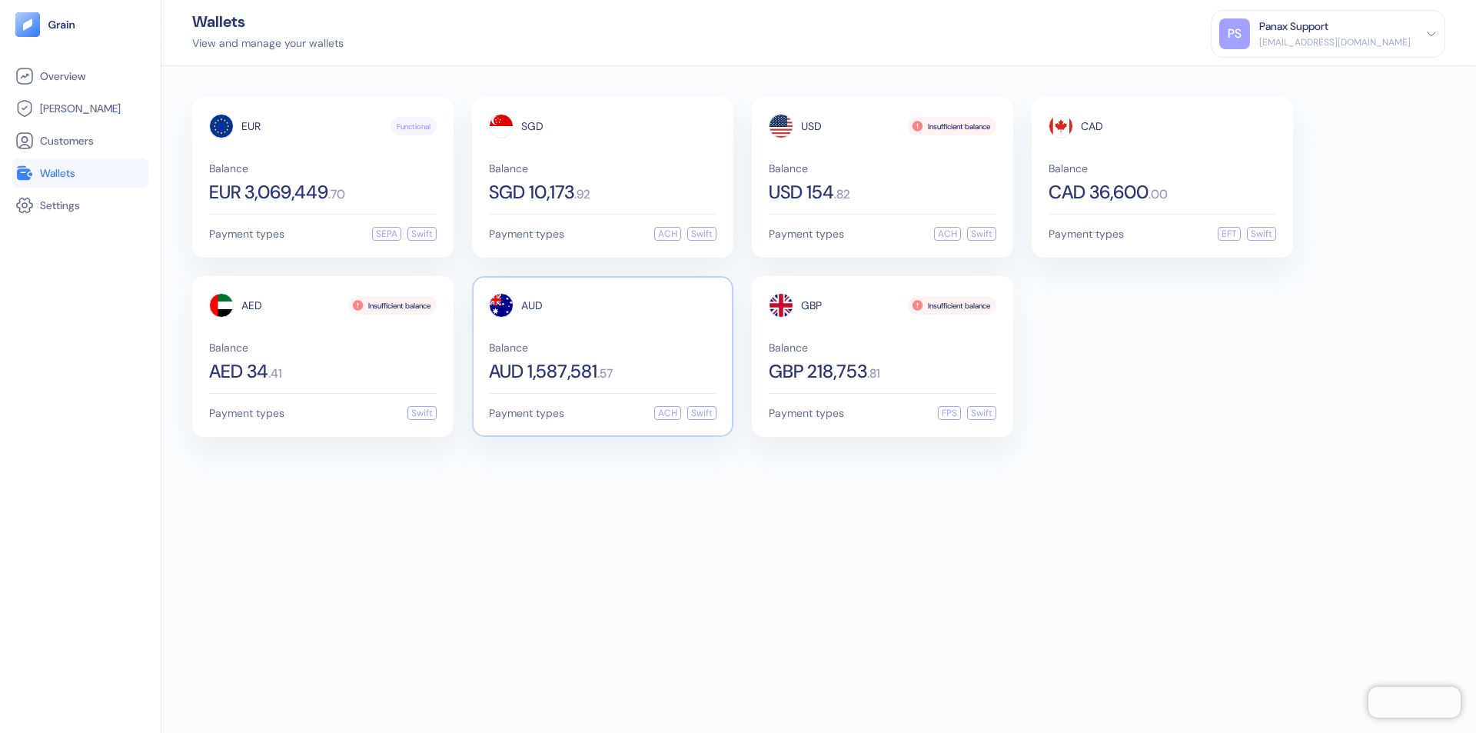
click at [532, 305] on span "AUD" at bounding box center [532, 305] width 22 height 11
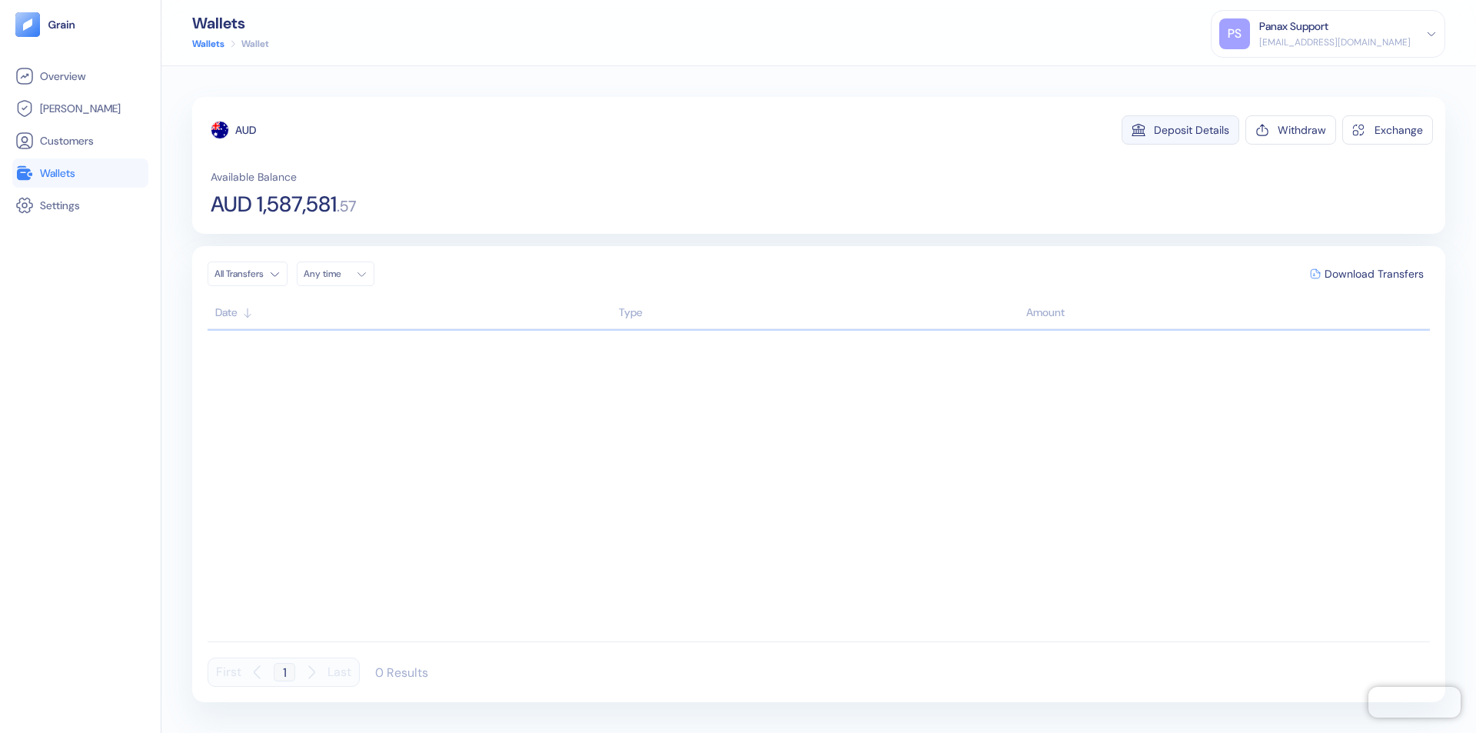
click at [1192, 130] on div "Deposit Details" at bounding box center [1191, 130] width 75 height 11
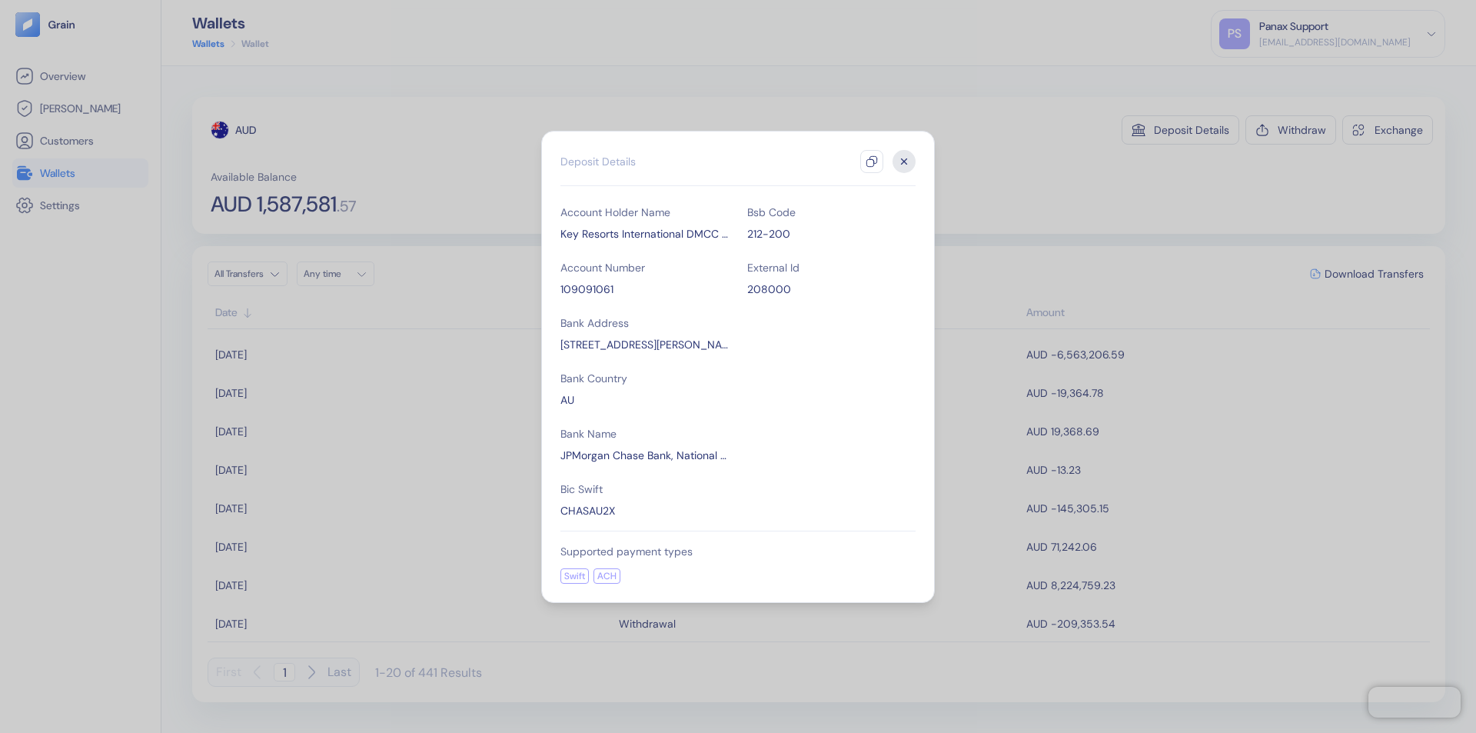
click at [872, 161] on icon "button" at bounding box center [872, 161] width 12 height 12
click at [904, 161] on icon "button" at bounding box center [904, 160] width 5 height 5
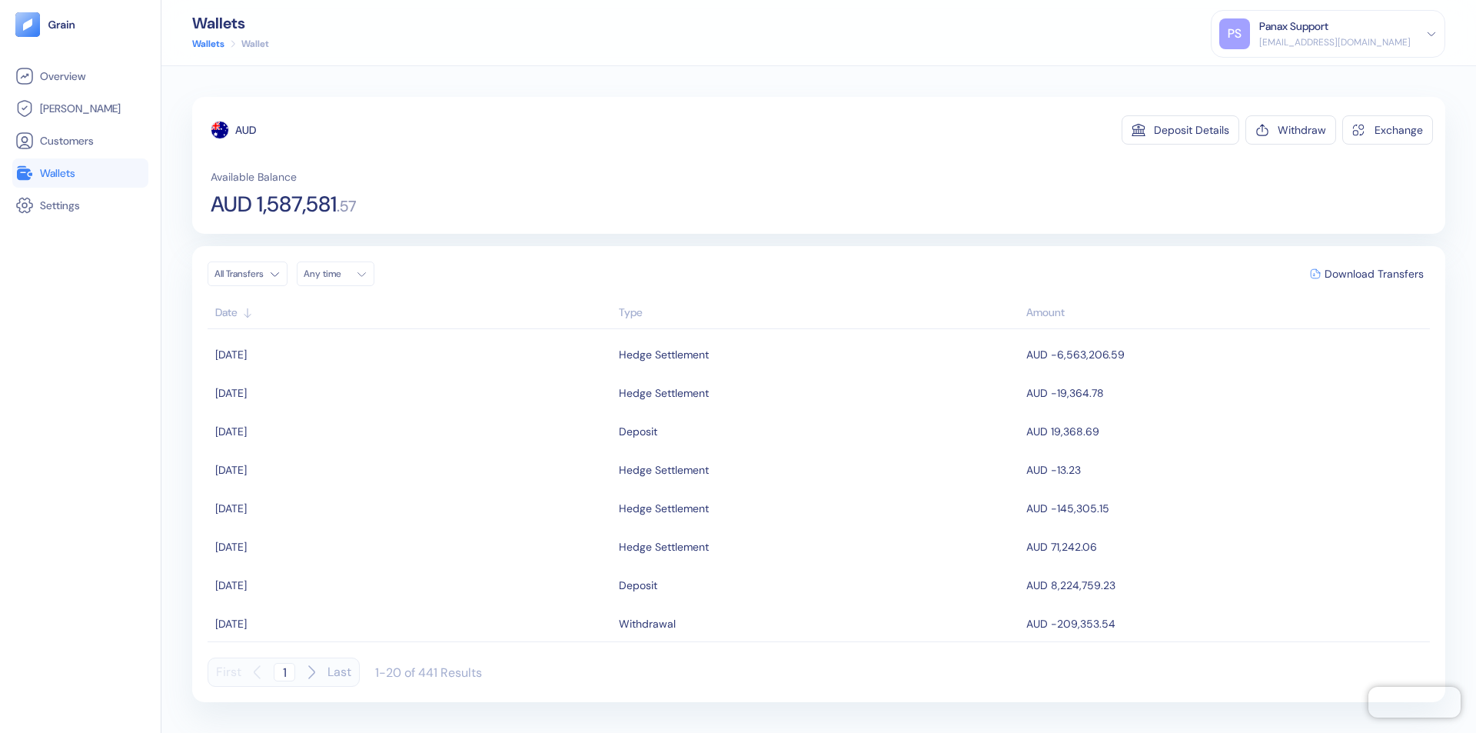
click at [340, 274] on div "Any time" at bounding box center [327, 274] width 46 height 12
click at [431, 374] on button "12" at bounding box center [430, 374] width 18 height 18
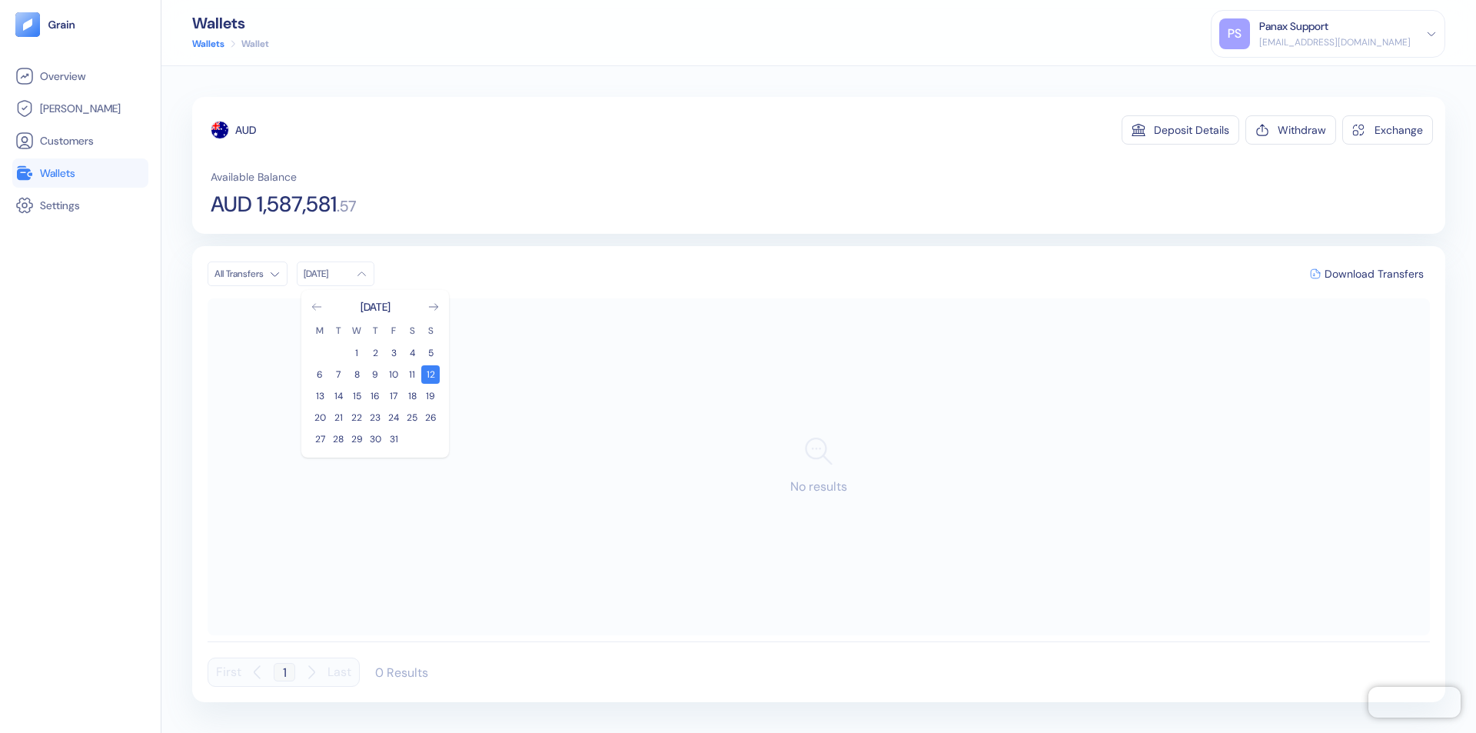
click at [317, 307] on icon "Go to previous month" at bounding box center [316, 307] width 8 height 6
click at [394, 374] on button "12" at bounding box center [393, 374] width 18 height 18
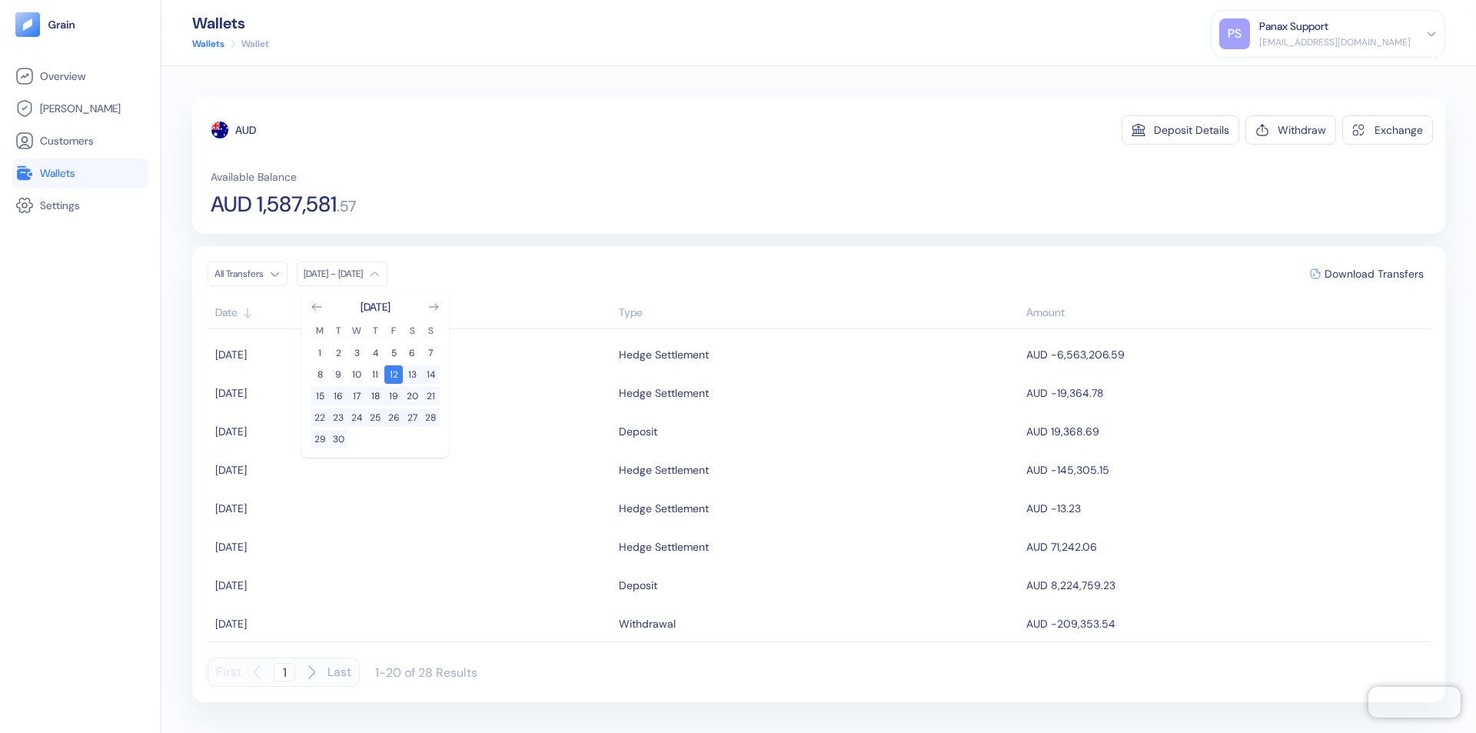
click at [246, 130] on div "AUD" at bounding box center [245, 129] width 21 height 15
click at [1374, 274] on span "Download Transfers" at bounding box center [1374, 273] width 99 height 11
click at [80, 173] on link "Wallets" at bounding box center [80, 173] width 130 height 18
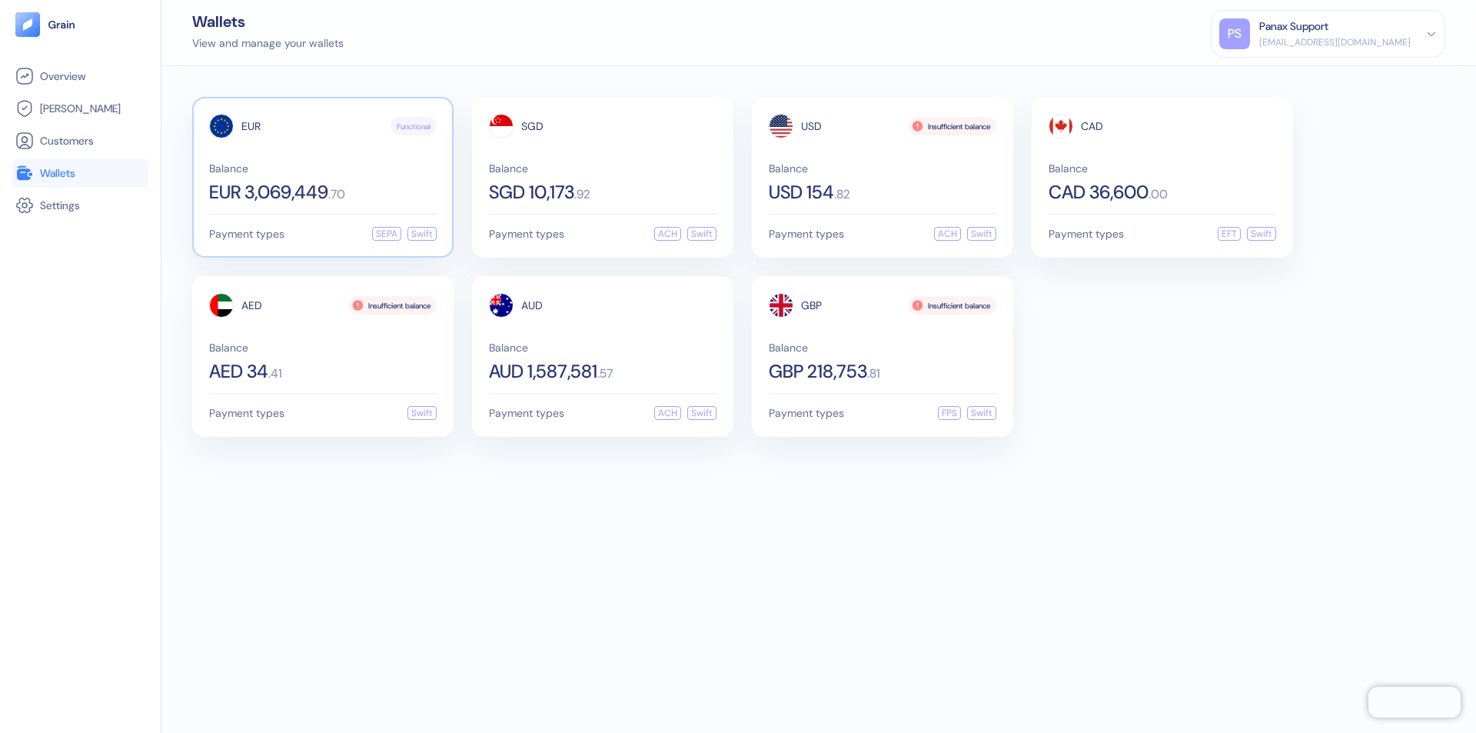
click at [251, 126] on span "EUR" at bounding box center [250, 126] width 19 height 11
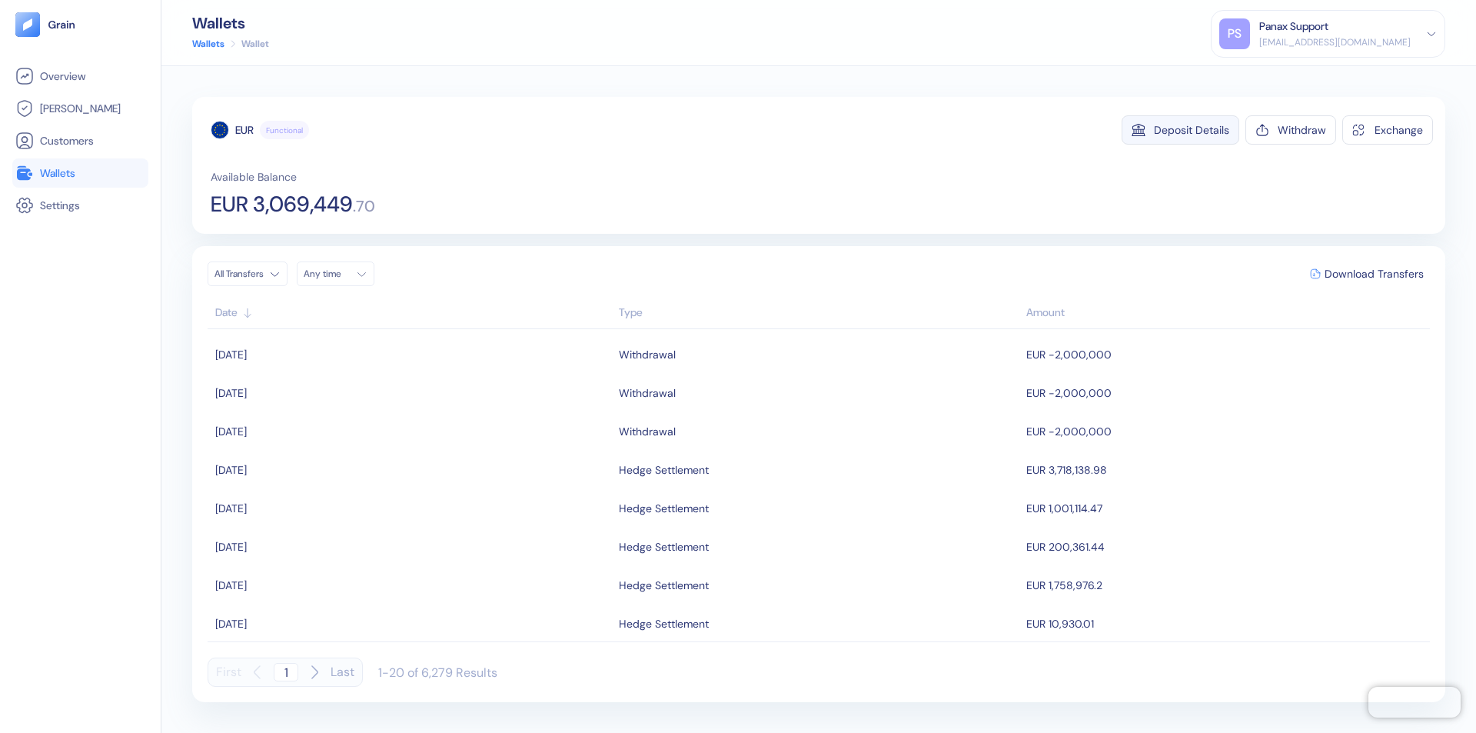
click at [1192, 130] on div "Deposit Details" at bounding box center [1191, 130] width 75 height 11
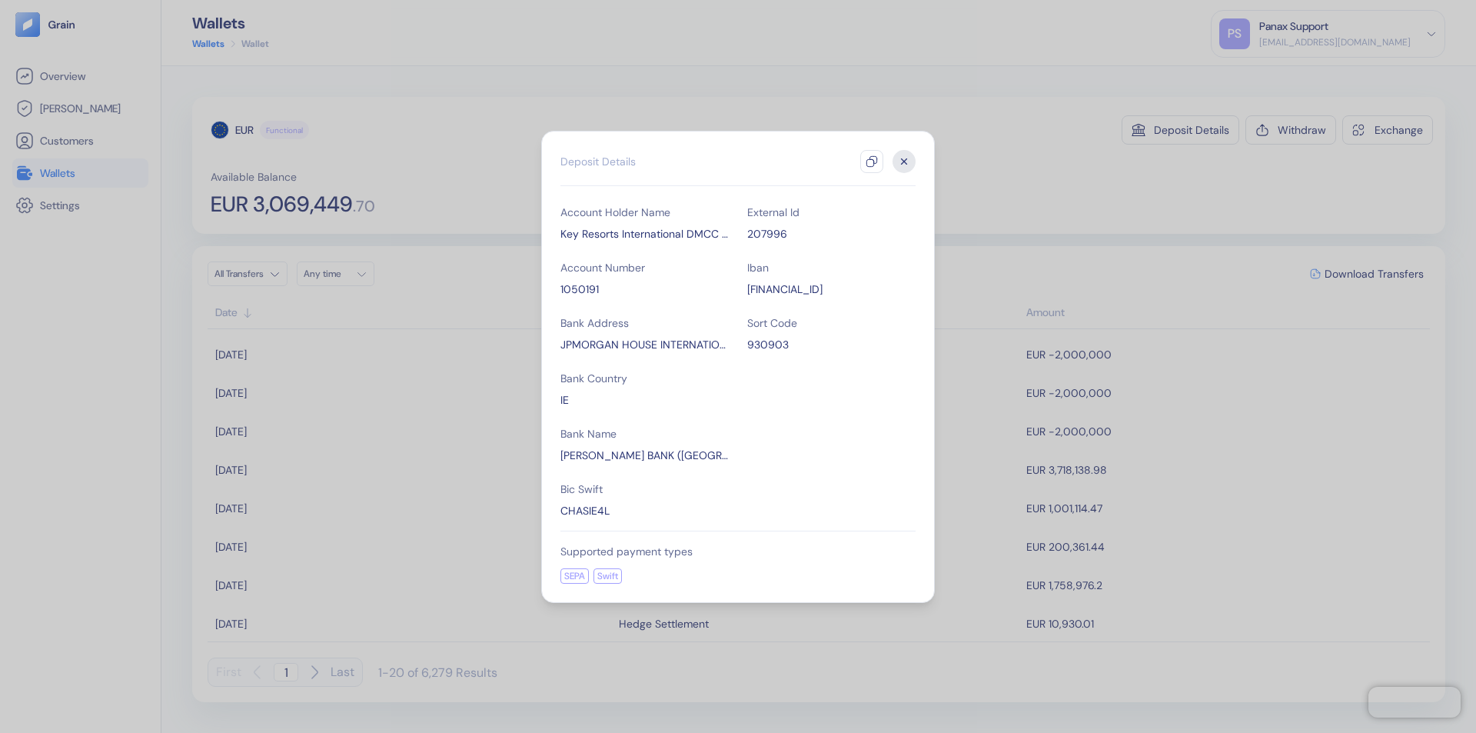
click at [872, 161] on icon "button" at bounding box center [872, 161] width 12 height 12
click at [904, 161] on icon "button" at bounding box center [904, 160] width 5 height 5
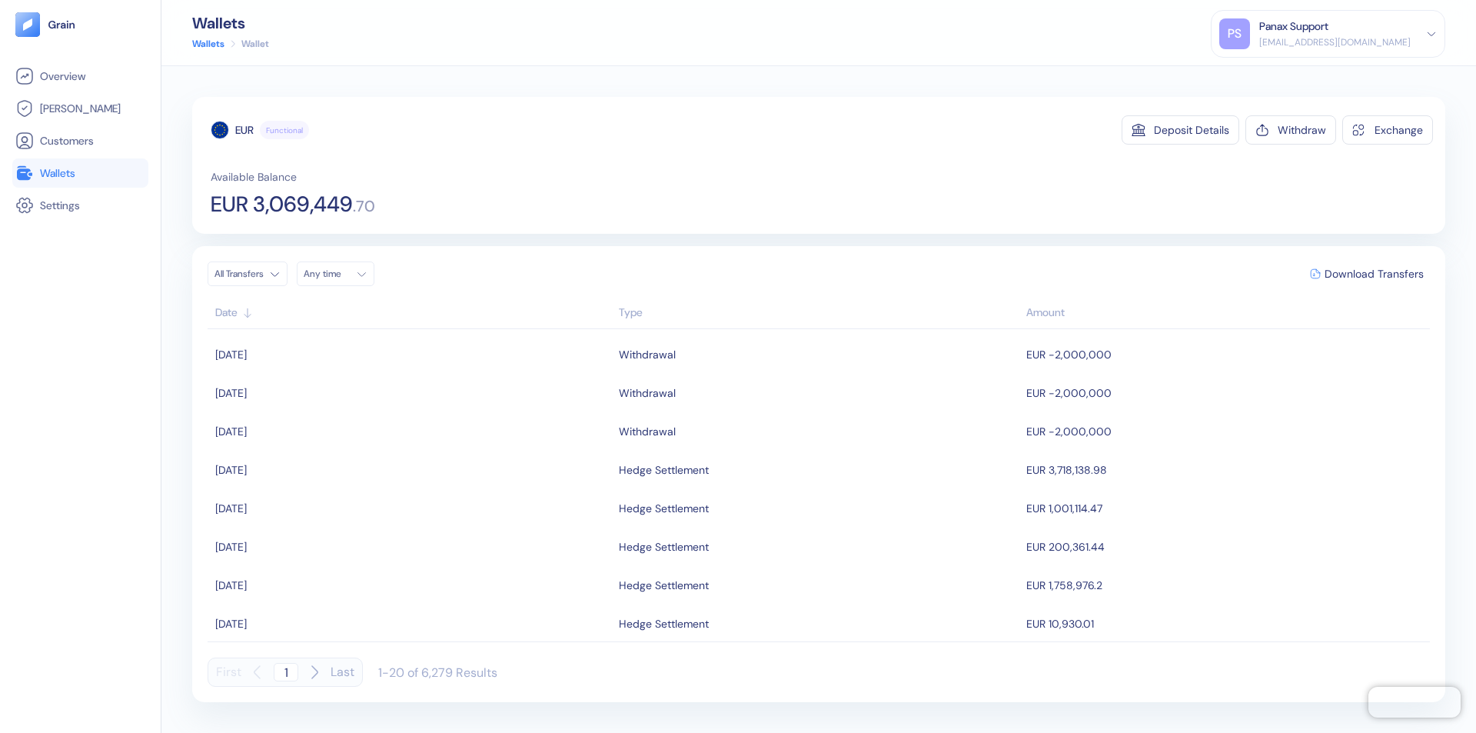
click at [340, 274] on div "Any time" at bounding box center [327, 274] width 46 height 12
click at [431, 374] on button "12" at bounding box center [430, 374] width 18 height 18
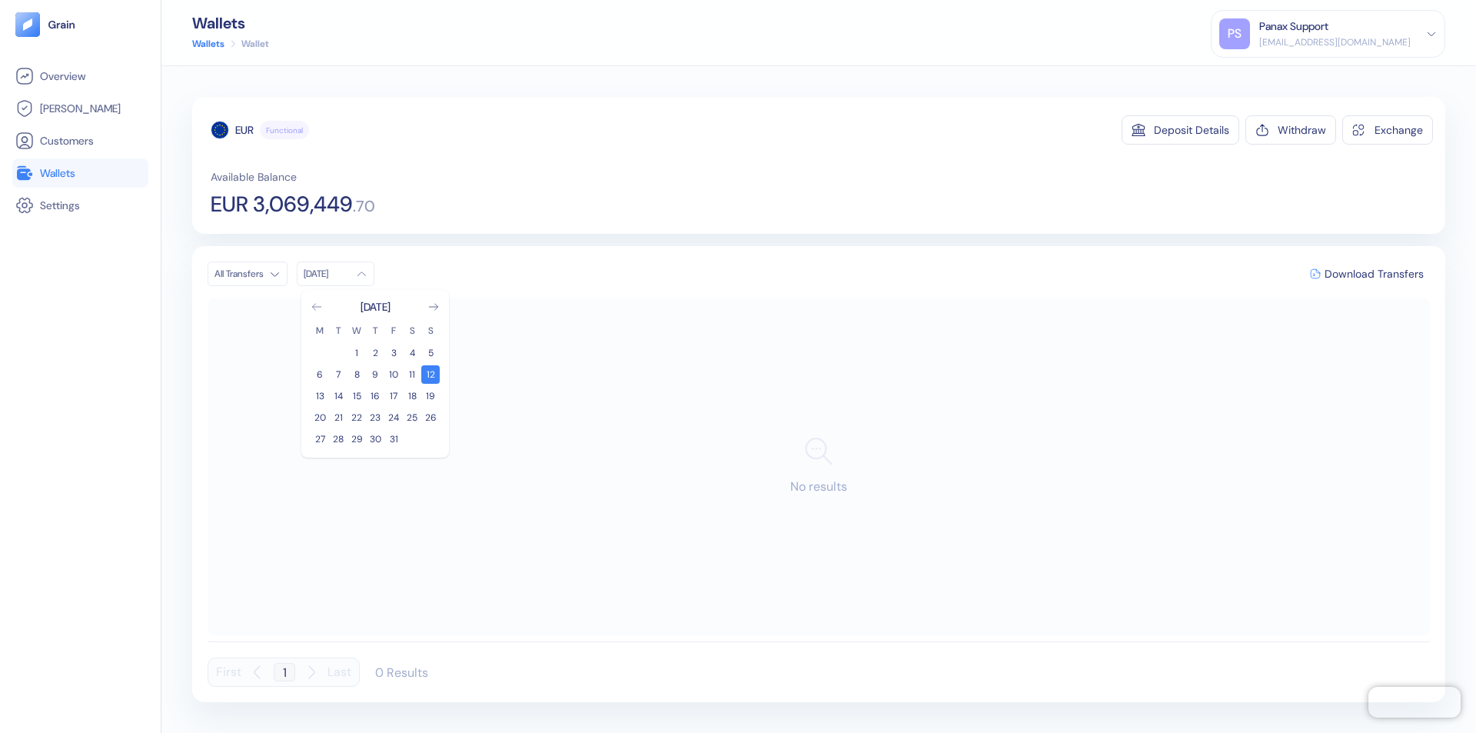
click at [317, 307] on icon "Go to previous month" at bounding box center [316, 307] width 8 height 6
click at [394, 374] on button "12" at bounding box center [393, 374] width 18 height 18
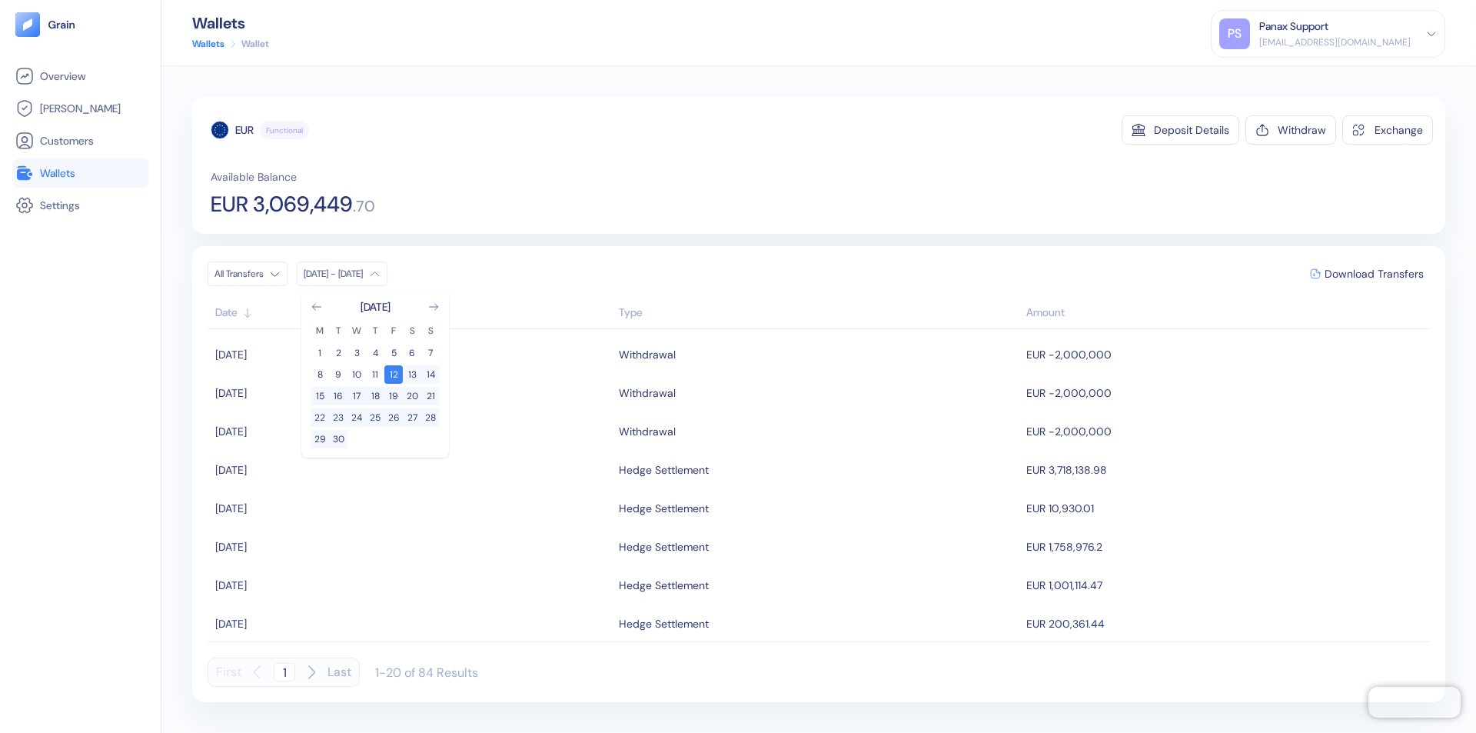
click at [245, 130] on div "EUR" at bounding box center [244, 129] width 18 height 15
click at [1374, 274] on span "Download Transfers" at bounding box center [1374, 273] width 99 height 11
click at [80, 173] on link "Wallets" at bounding box center [80, 173] width 130 height 18
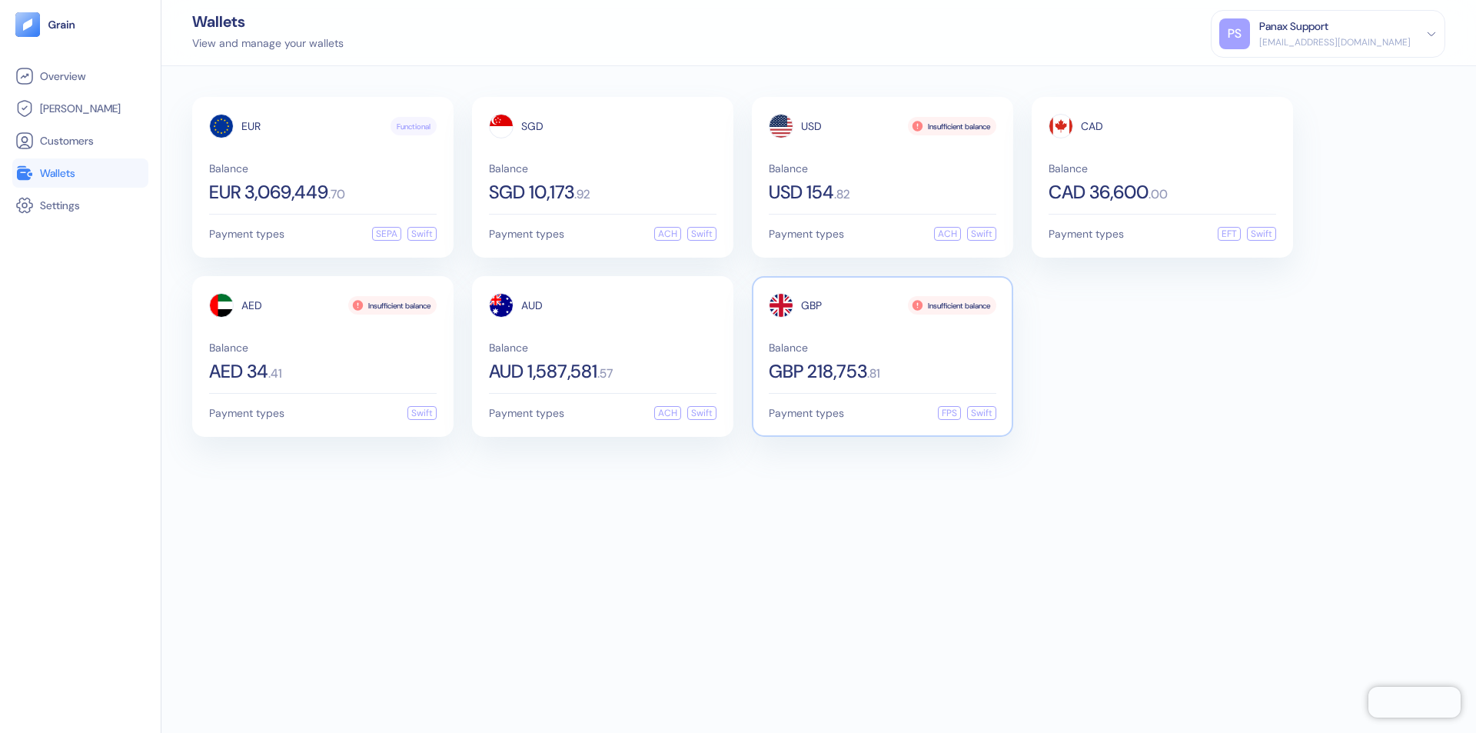
click at [811, 305] on span "GBP" at bounding box center [811, 305] width 21 height 11
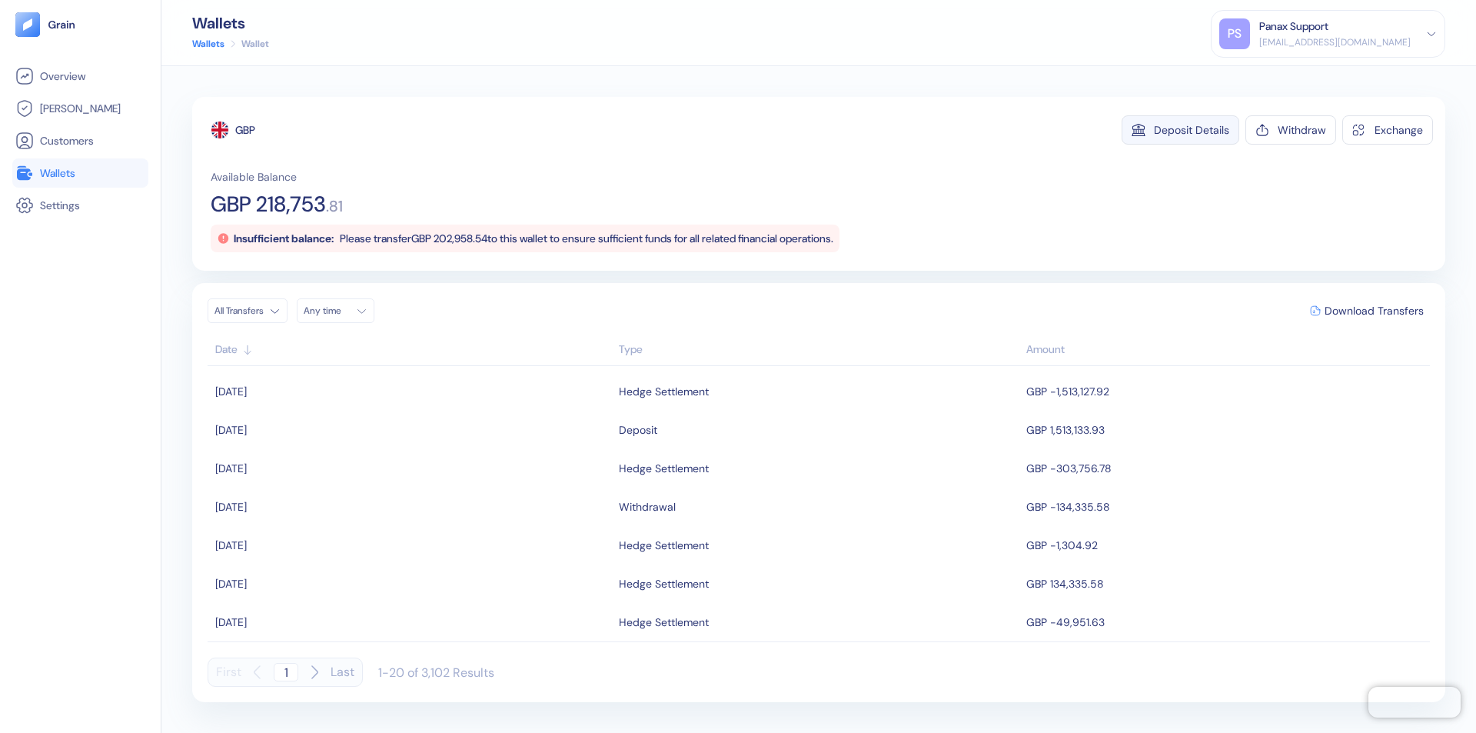
click at [1192, 130] on div "Deposit Details" at bounding box center [1191, 130] width 75 height 11
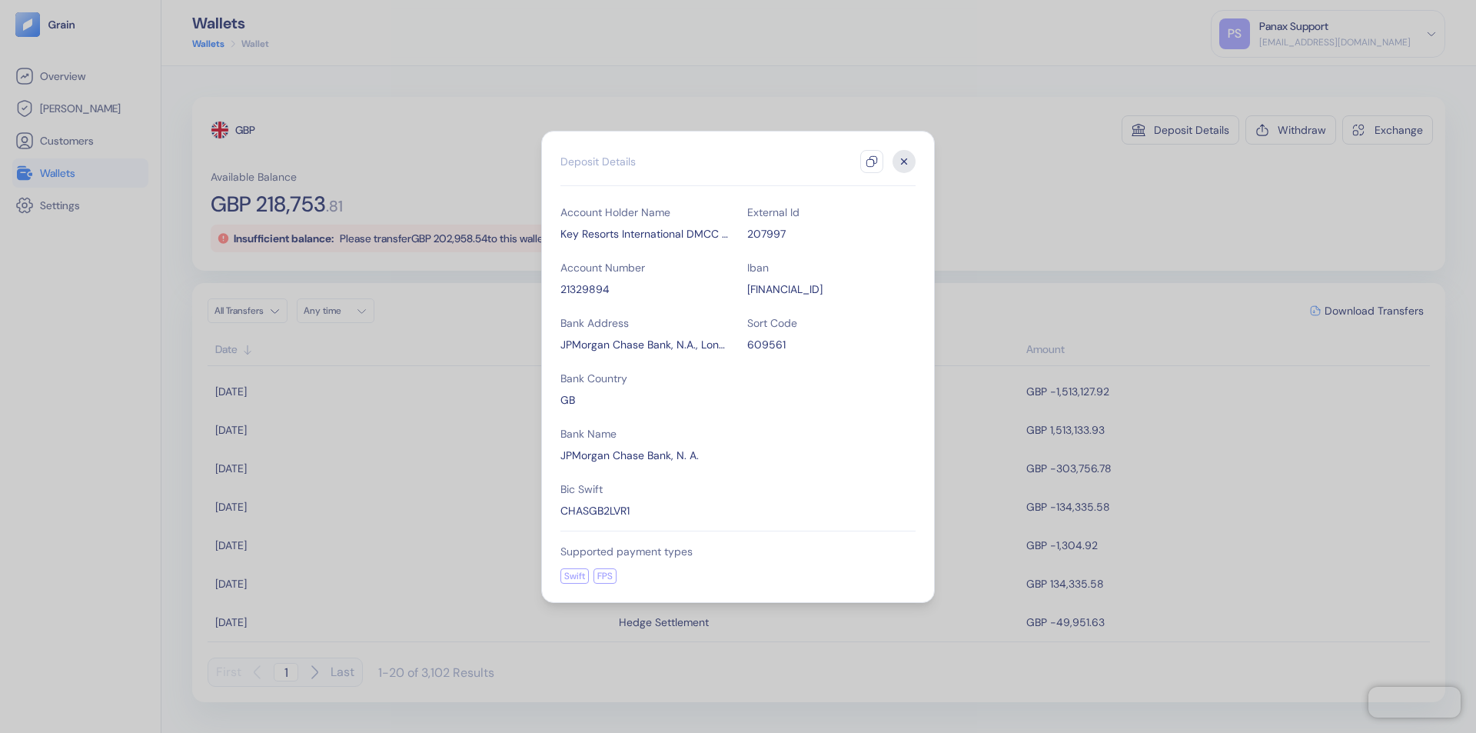
click at [872, 161] on icon "button" at bounding box center [872, 161] width 12 height 12
click at [904, 161] on icon "button" at bounding box center [904, 160] width 5 height 5
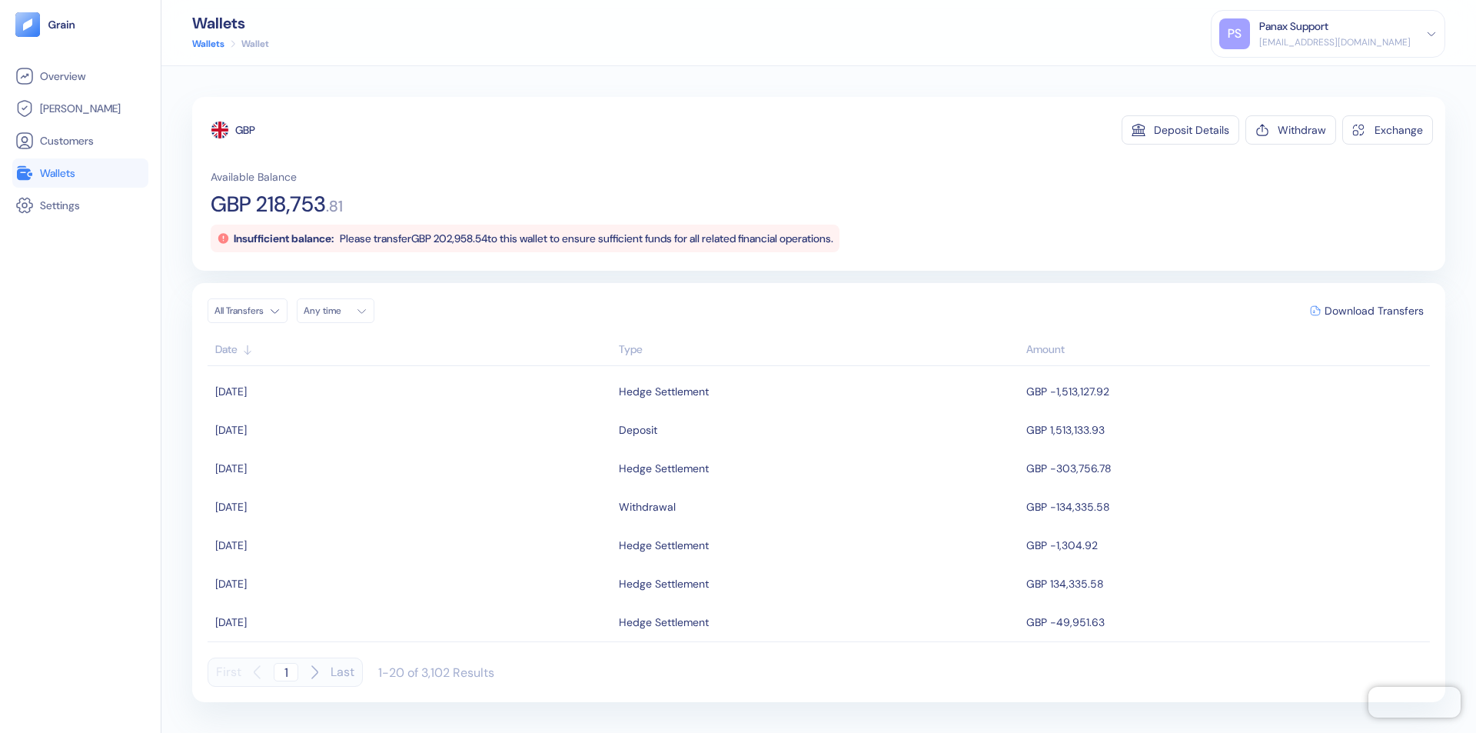
click at [340, 311] on div "Any time" at bounding box center [327, 310] width 46 height 12
click at [431, 411] on button "12" at bounding box center [430, 411] width 18 height 18
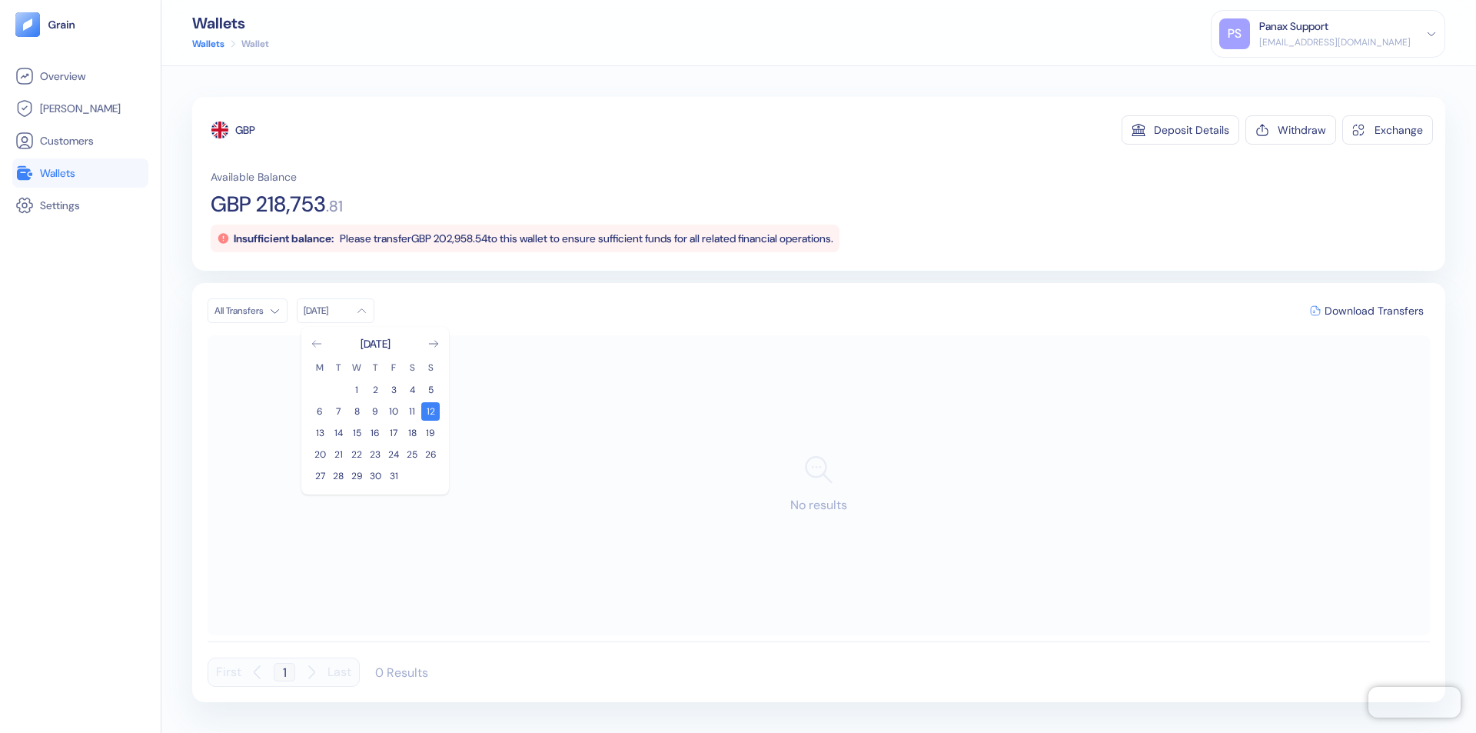
click at [317, 344] on icon "Go to previous month" at bounding box center [316, 344] width 8 height 6
click at [394, 411] on button "12" at bounding box center [393, 411] width 18 height 18
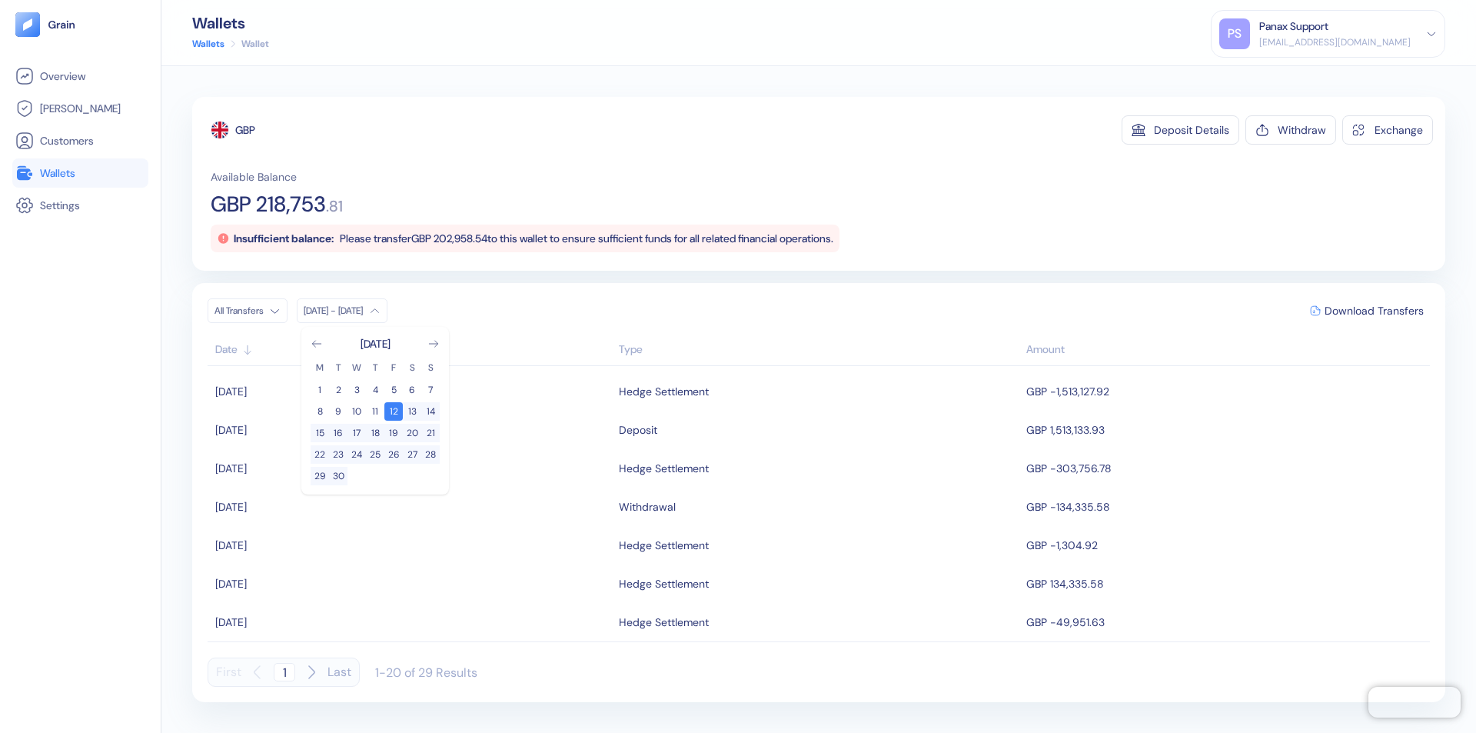
click at [246, 130] on div "GBP" at bounding box center [245, 129] width 20 height 15
click at [1374, 311] on span "Download Transfers" at bounding box center [1374, 310] width 99 height 11
click at [1329, 34] on div "Panax Support" at bounding box center [1293, 26] width 69 height 16
click at [1282, 76] on div "Sign Out" at bounding box center [1260, 76] width 42 height 16
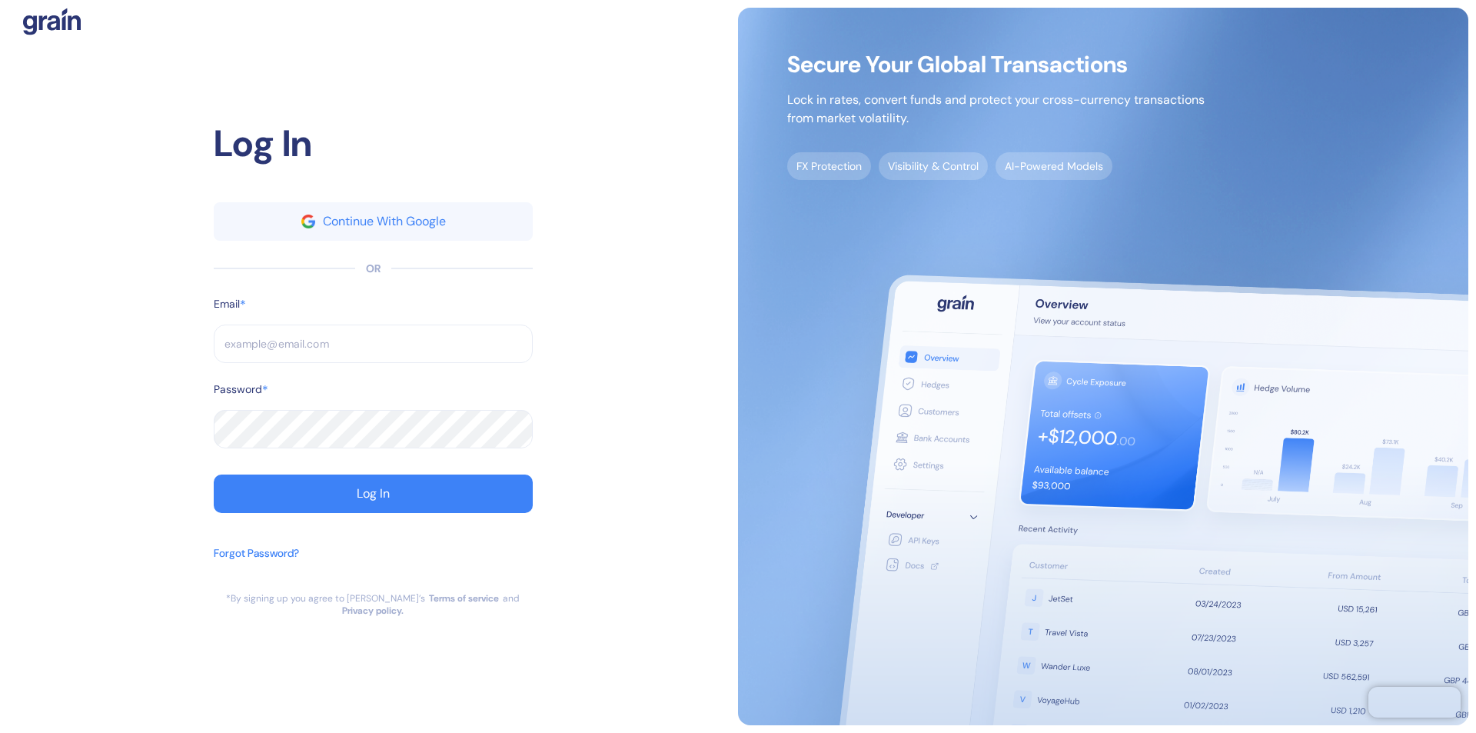
click at [373, 350] on input "text" at bounding box center [373, 343] width 319 height 38
type input "operations@thepanax.c"
type input "ope"
type input "[EMAIL_ADDRESS][DOMAIN_NAME]"
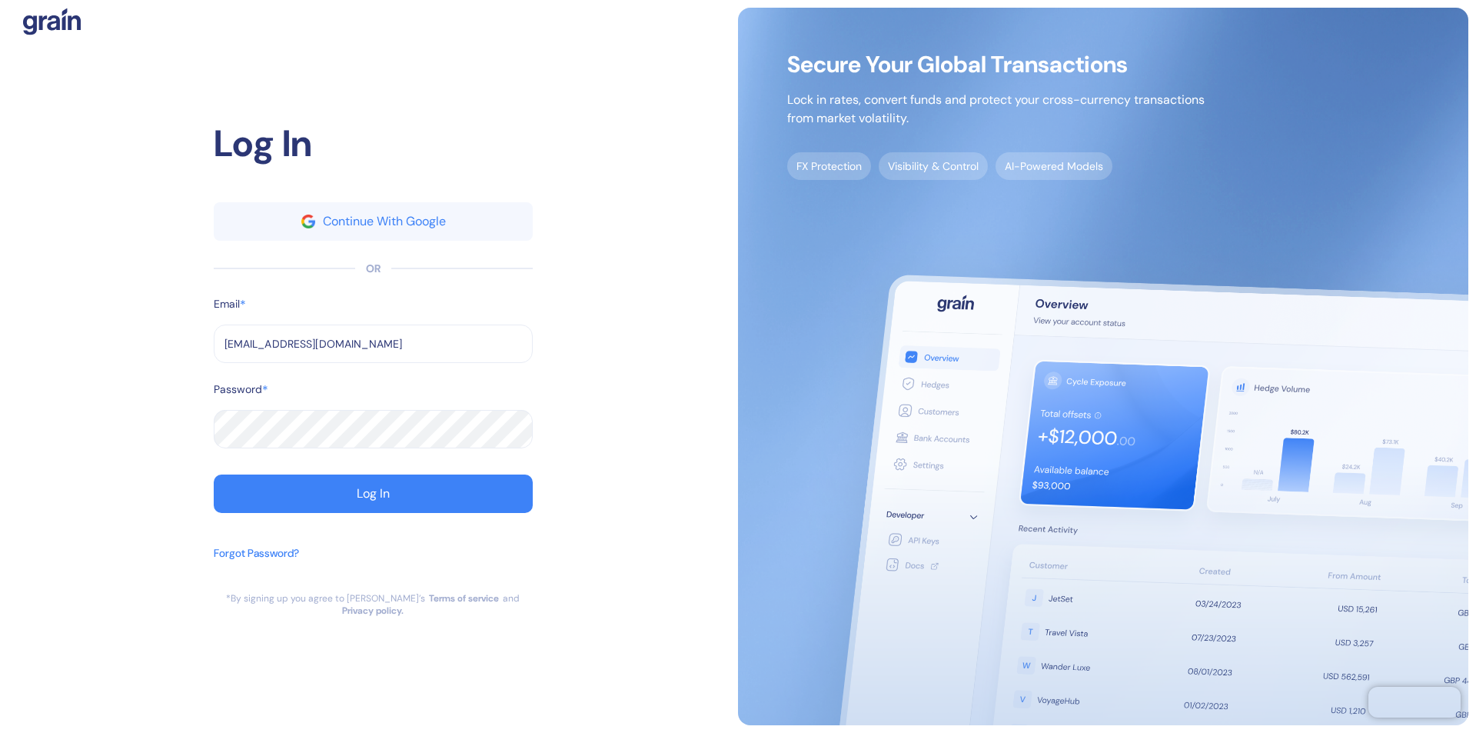
type input "[EMAIL_ADDRESS][DOMAIN_NAME]"
click at [373, 500] on div "Log In" at bounding box center [373, 493] width 33 height 12
